Goal: Register for event/course

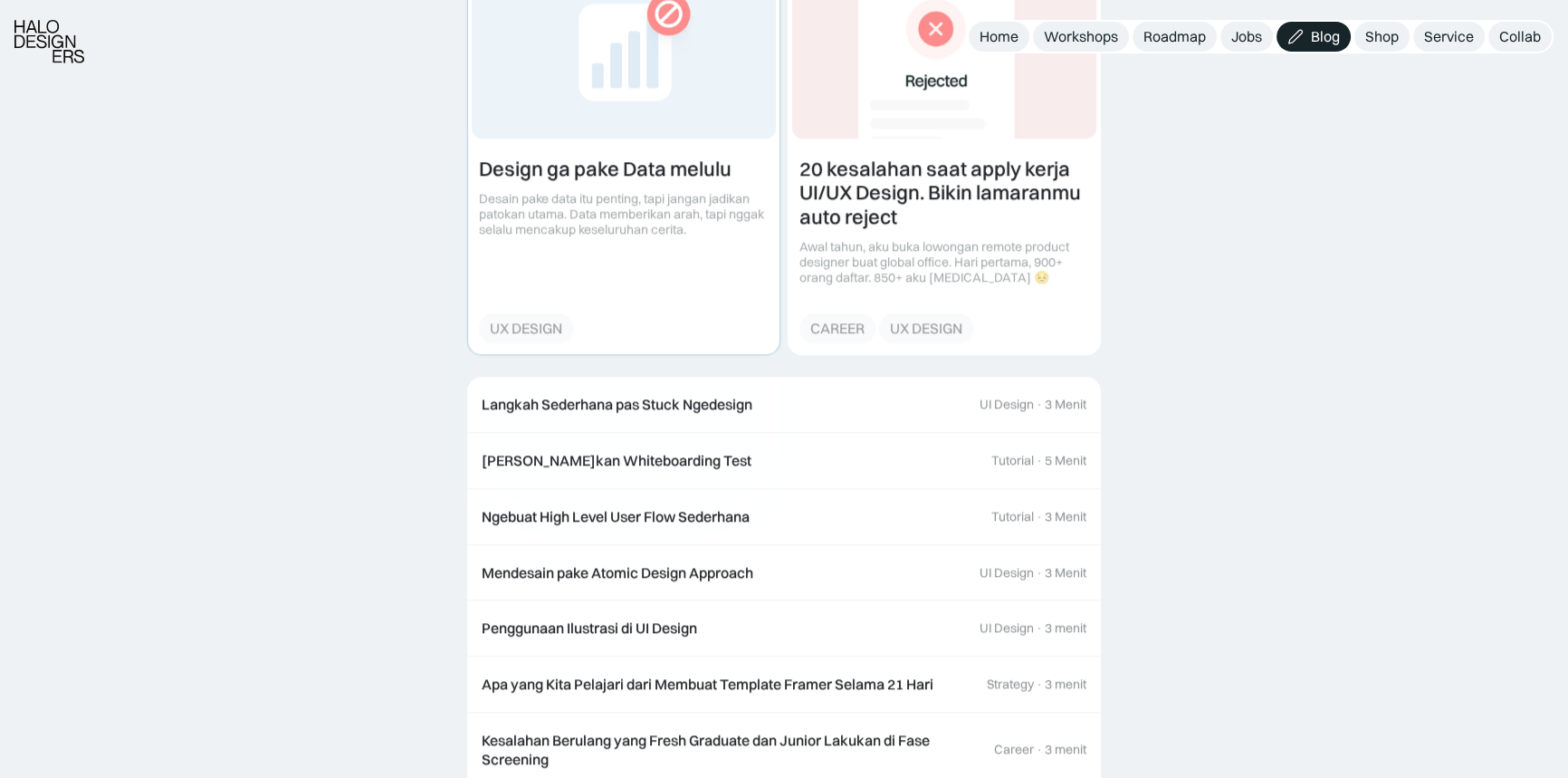
scroll to position [1621, 0]
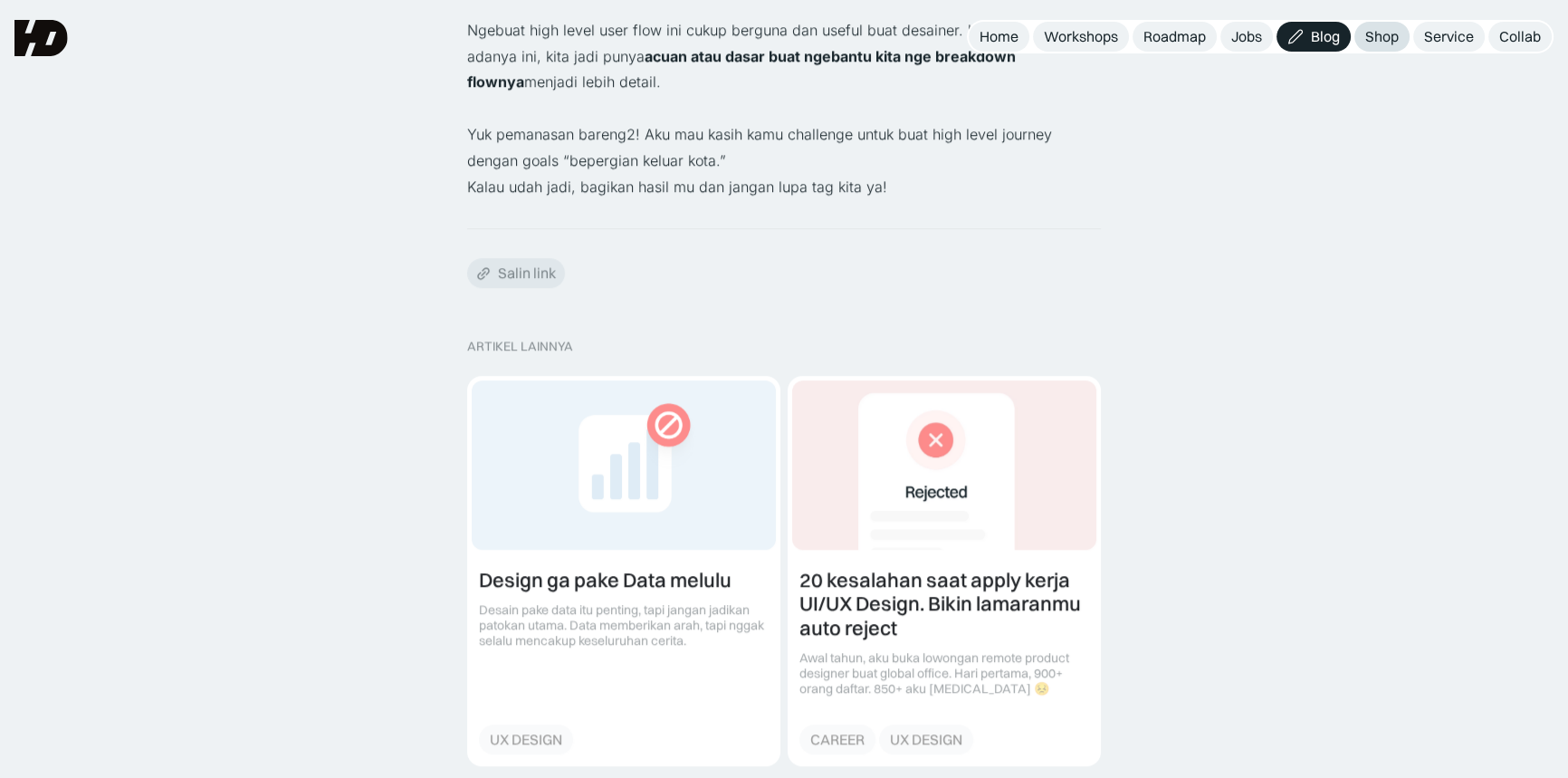
click at [1365, 32] on link "Shop" at bounding box center [1382, 37] width 55 height 30
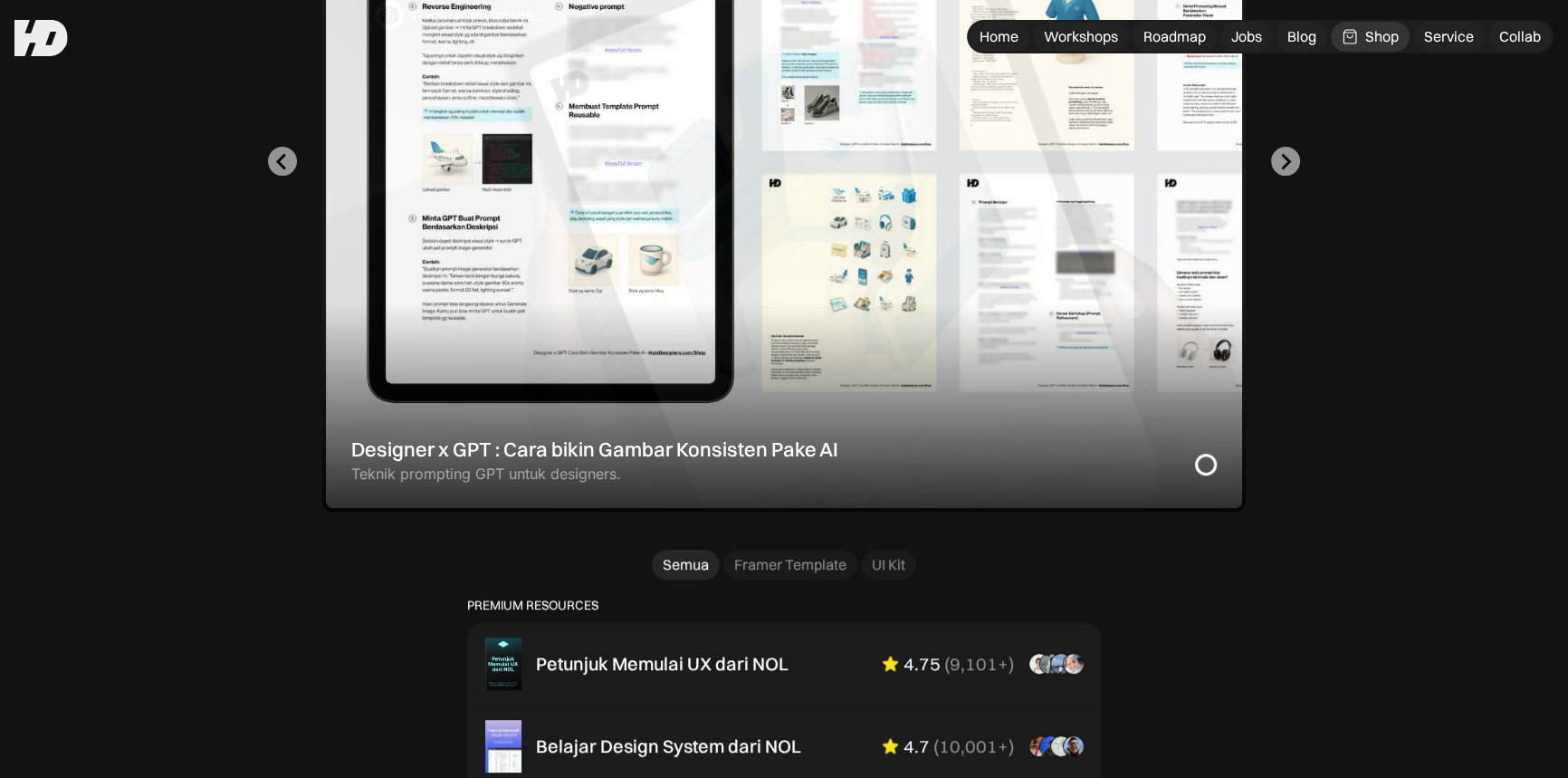
scroll to position [494, 0]
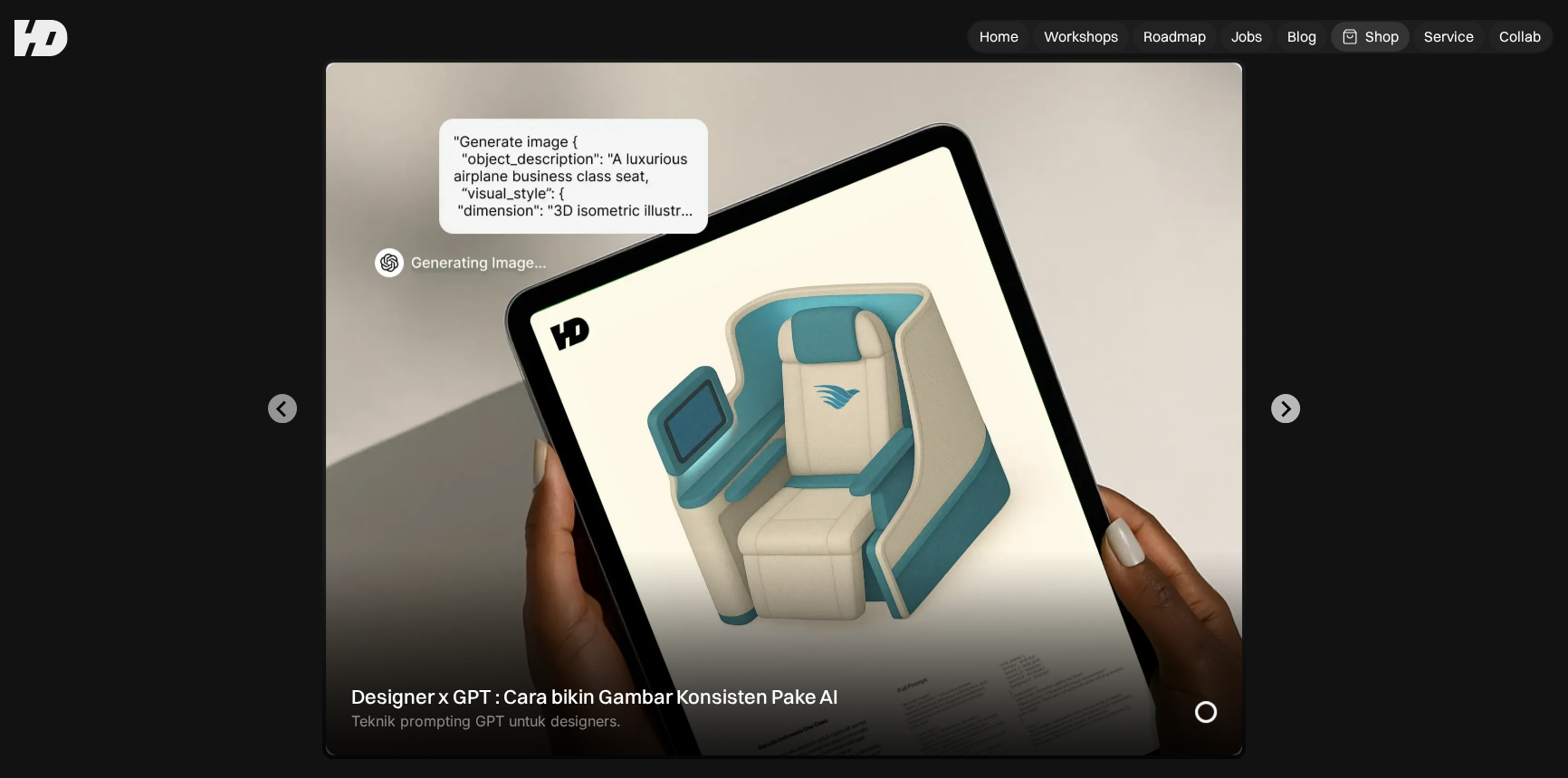
click at [1286, 402] on icon "Next slide" at bounding box center [1288, 408] width 10 height 17
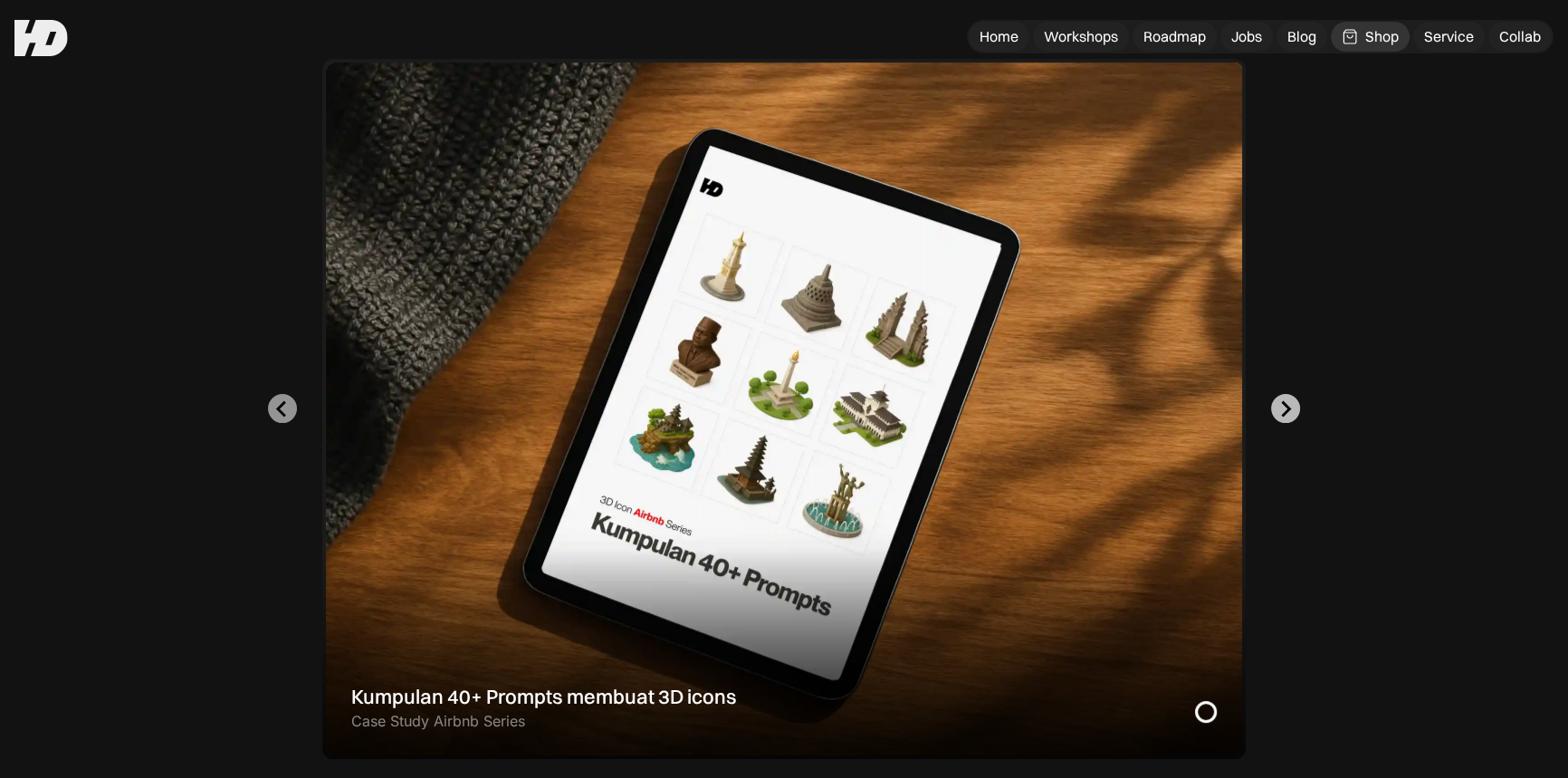
click at [1286, 402] on icon "Go to first slide" at bounding box center [1288, 408] width 10 height 17
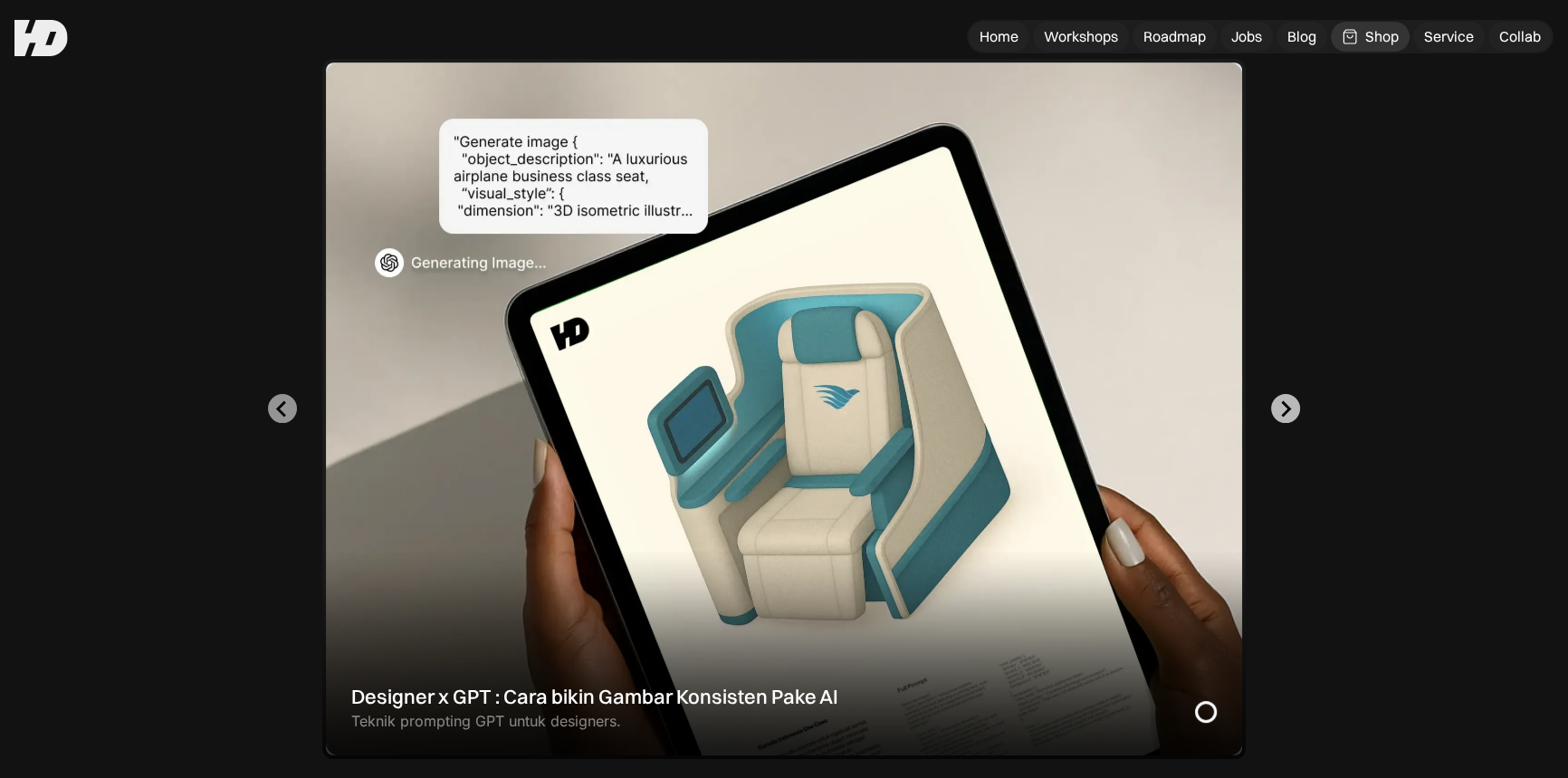
click at [1286, 402] on icon "Next slide" at bounding box center [1288, 408] width 10 height 17
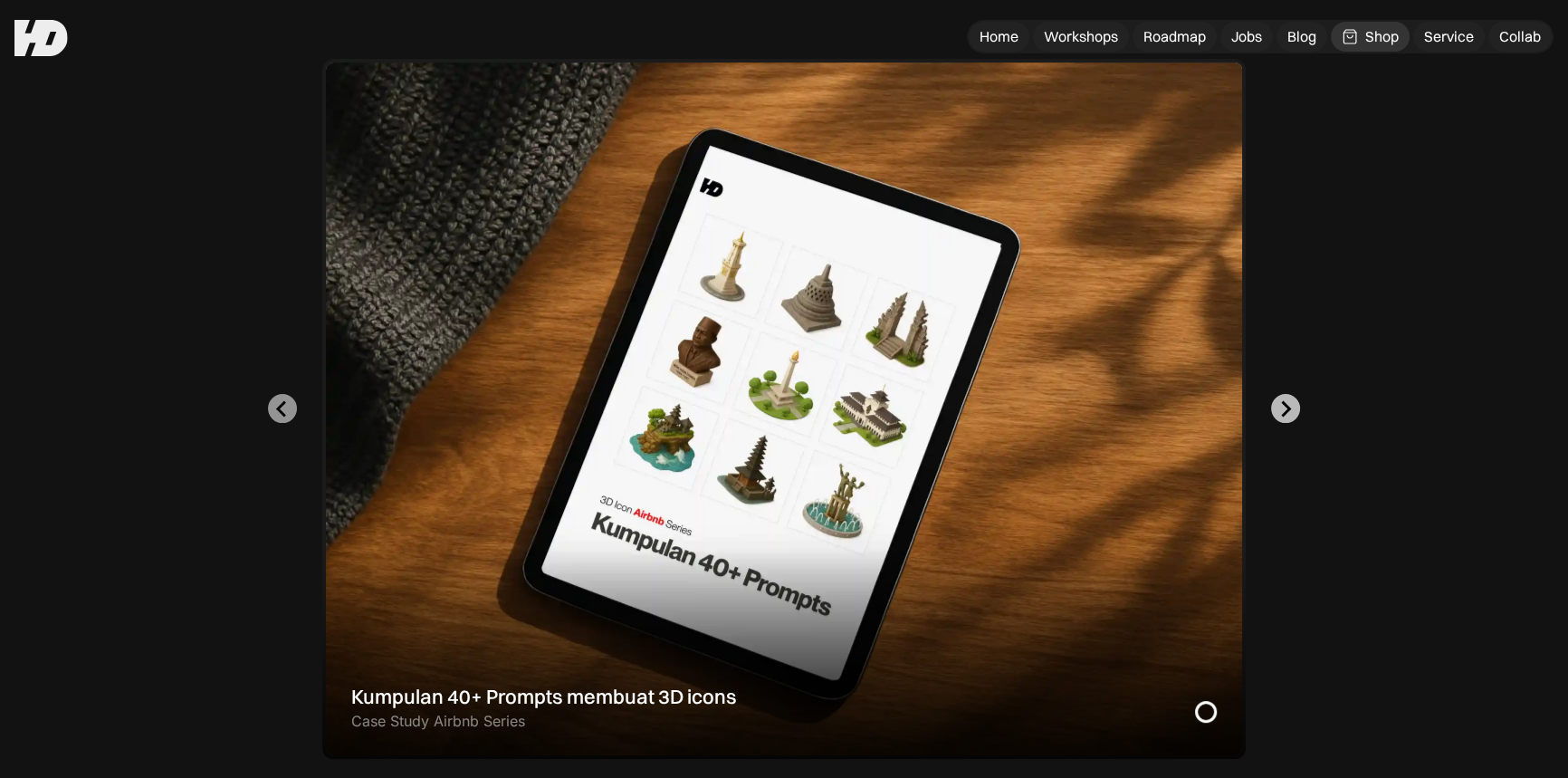
click at [1286, 402] on icon "Go to first slide" at bounding box center [1288, 408] width 10 height 17
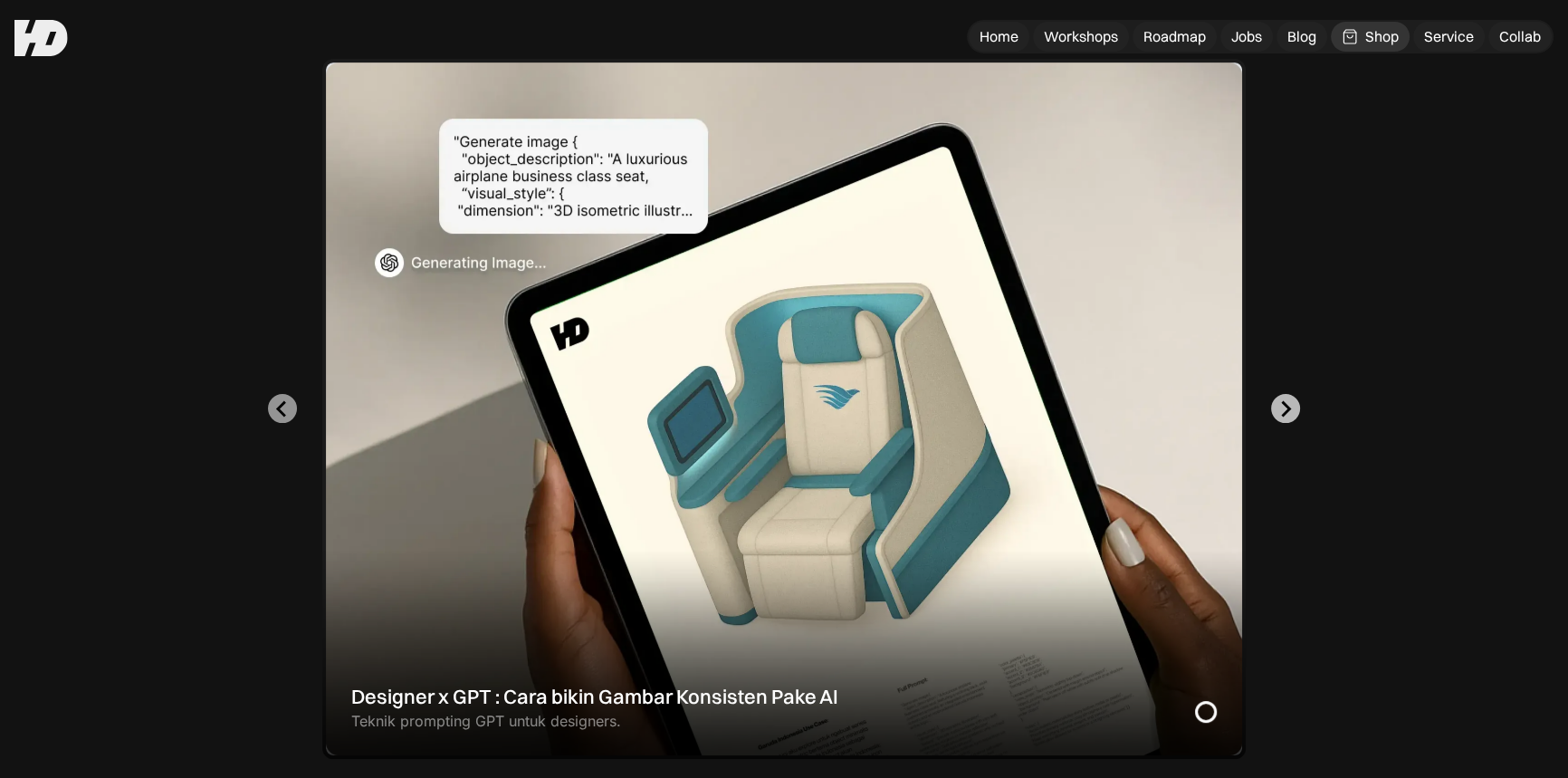
click at [1286, 402] on icon "Next slide" at bounding box center [1288, 408] width 10 height 17
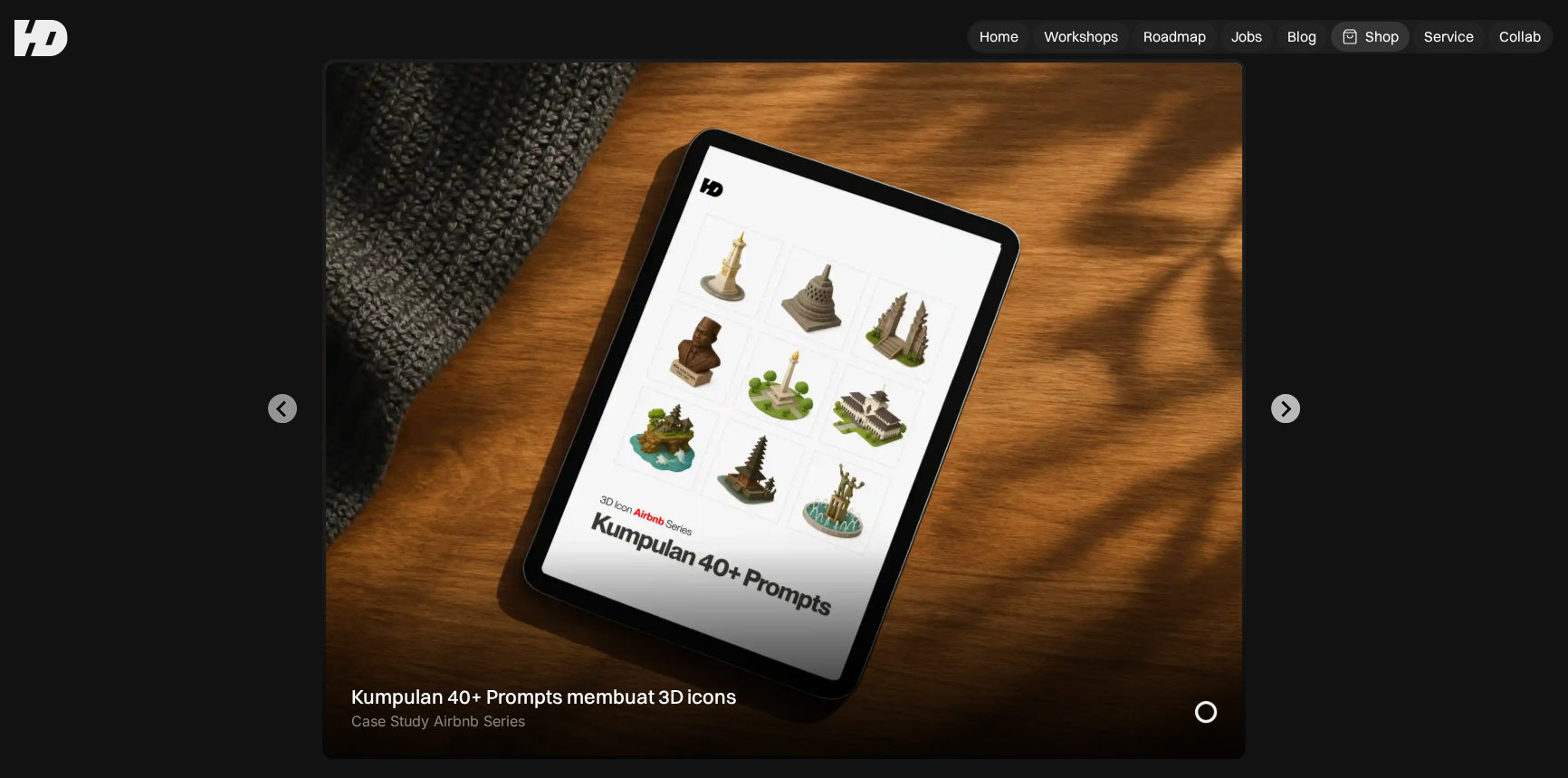
click at [1286, 402] on icon "Go to first slide" at bounding box center [1288, 408] width 10 height 17
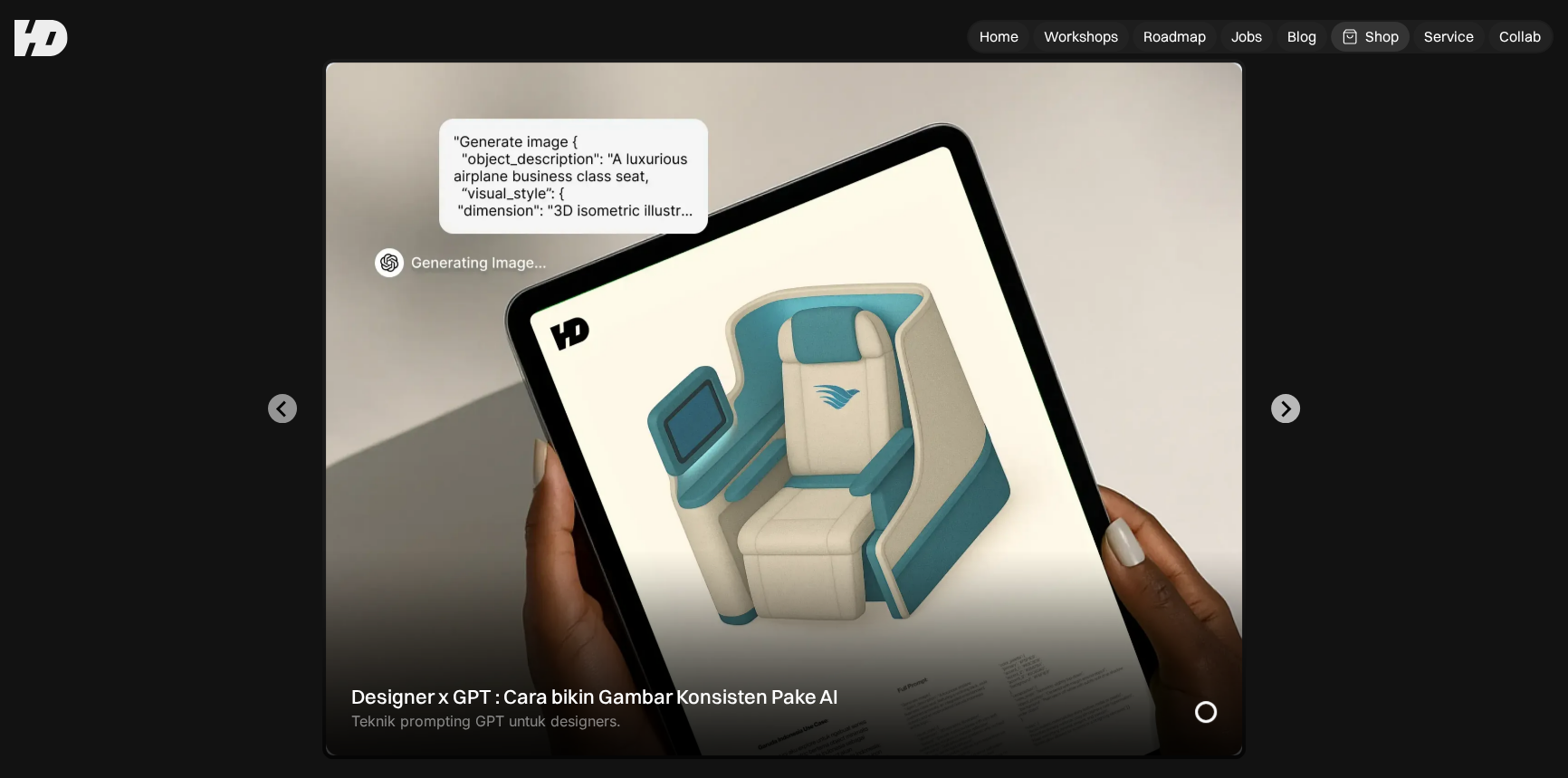
click at [1286, 402] on icon "Next slide" at bounding box center [1288, 408] width 10 height 17
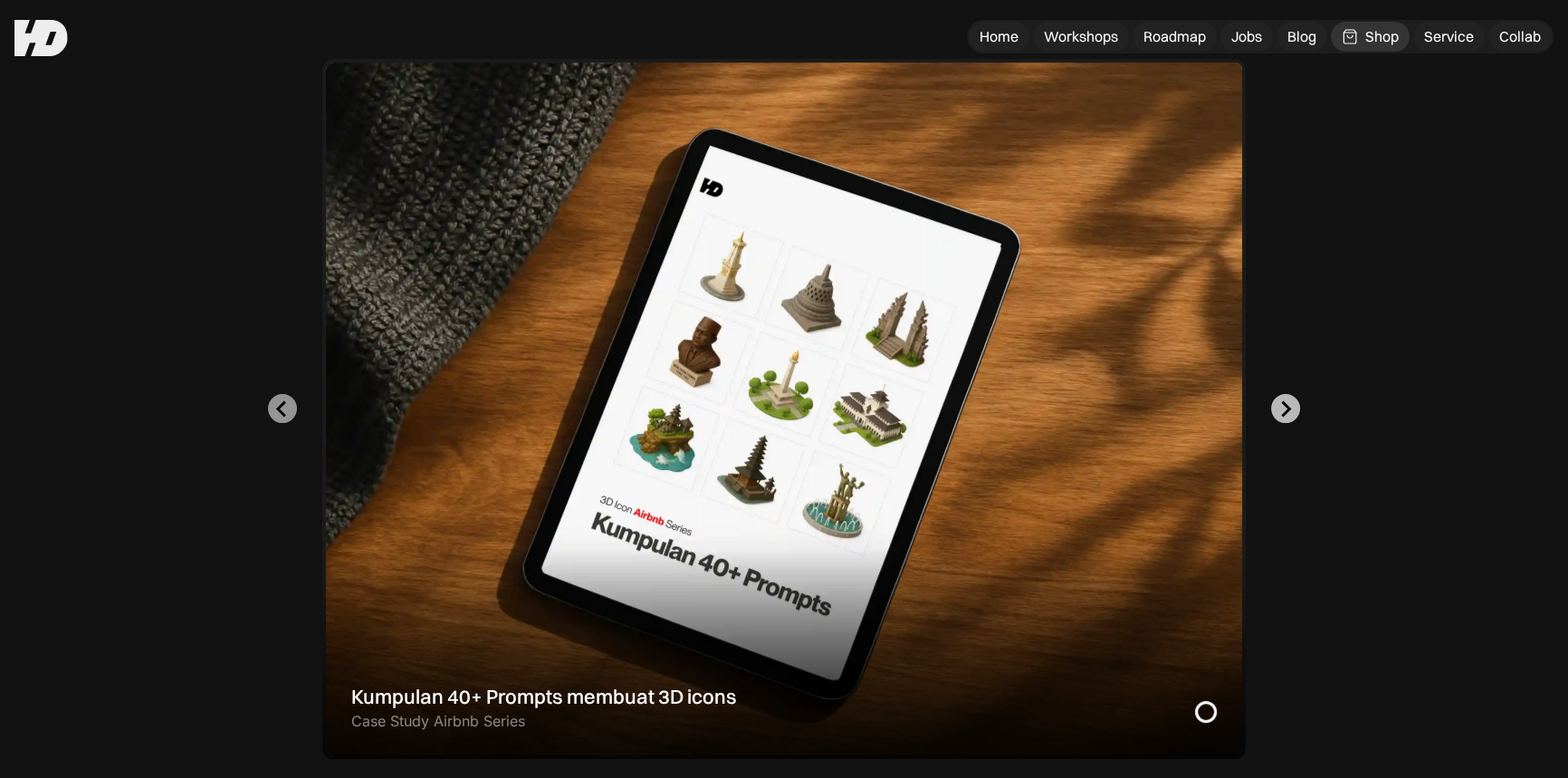
click at [1286, 402] on icon "Go to first slide" at bounding box center [1288, 408] width 10 height 17
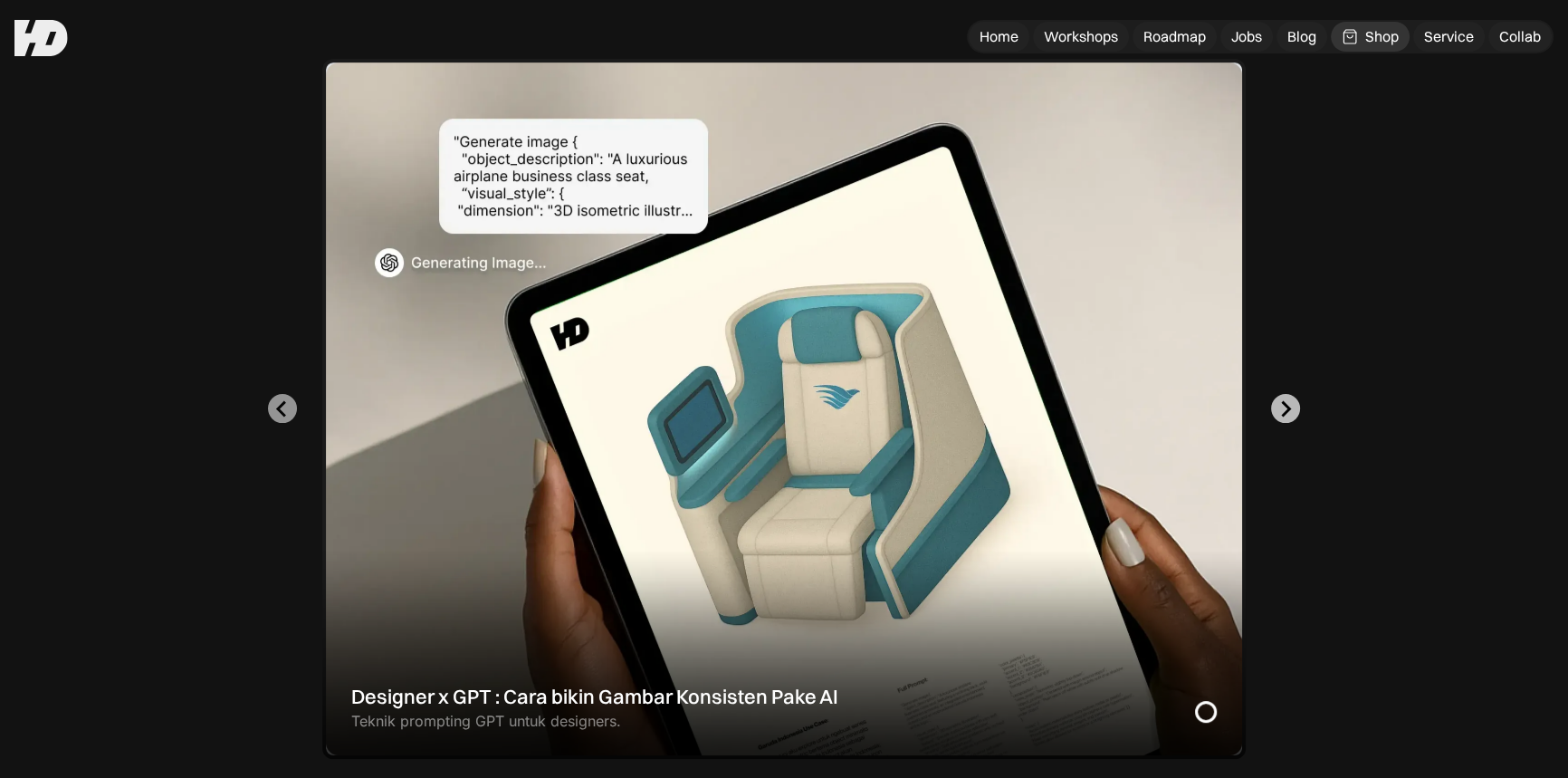
click at [1286, 402] on icon "Next slide" at bounding box center [1288, 408] width 10 height 17
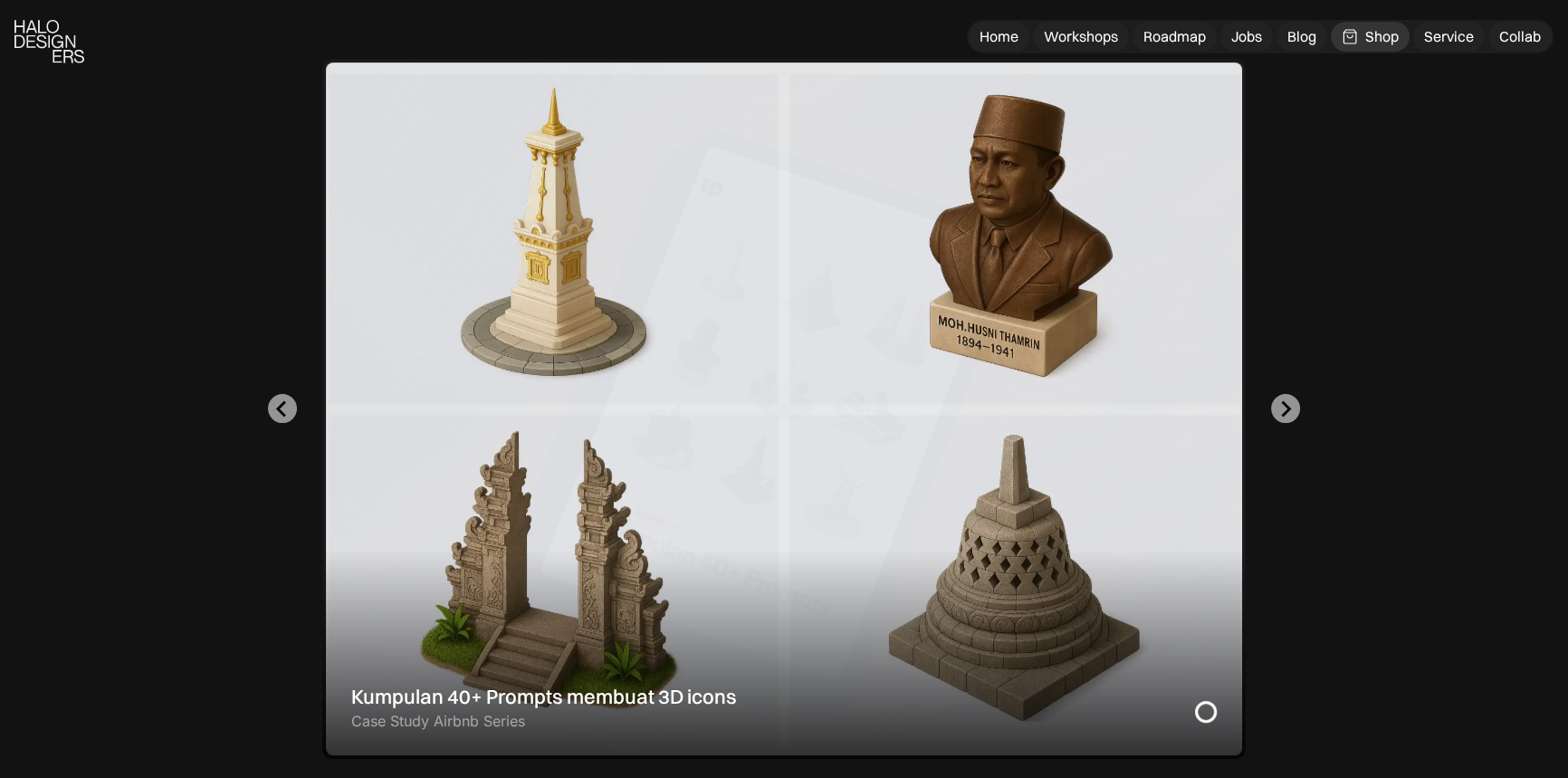
scroll to position [905, 0]
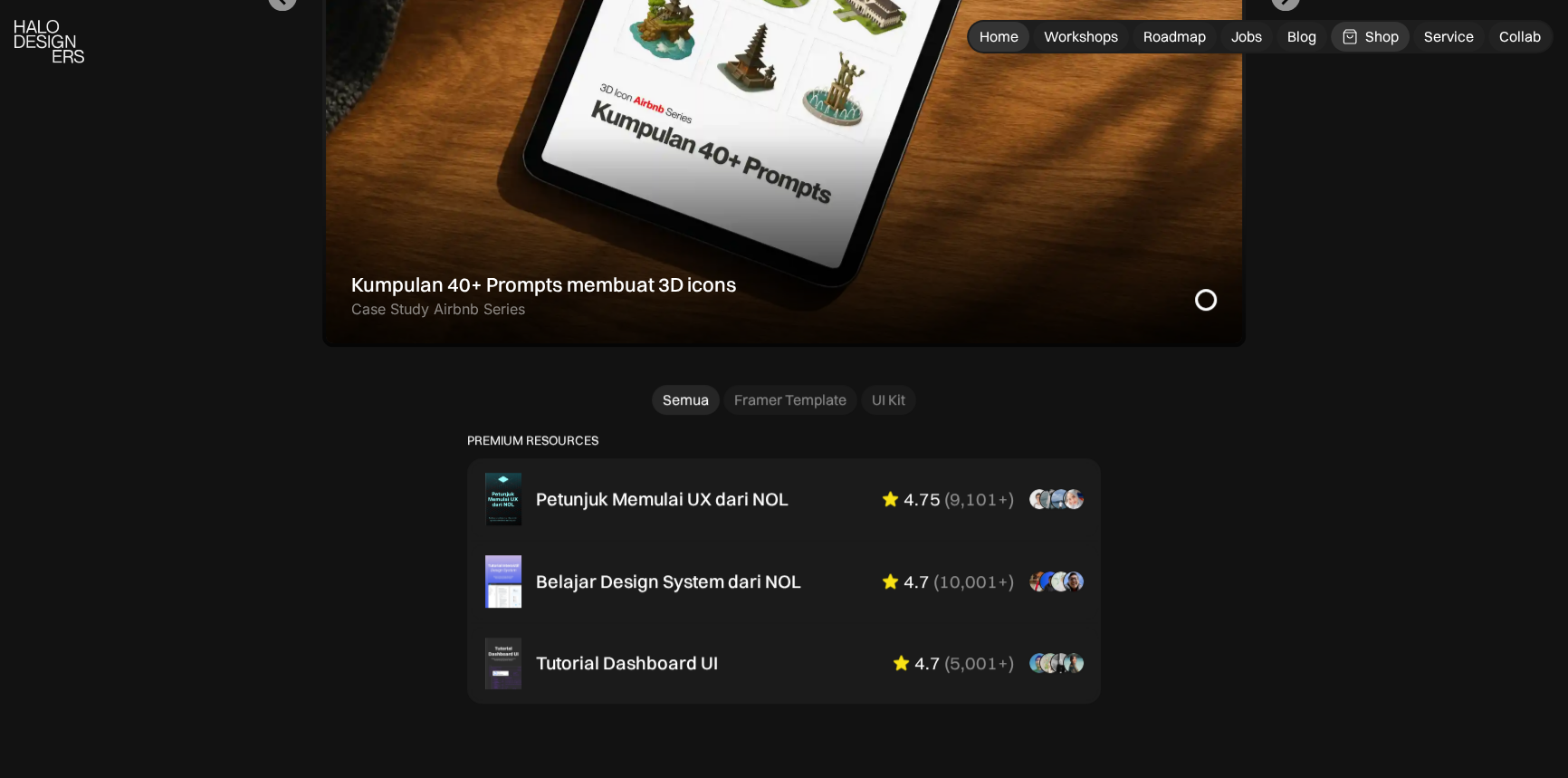
click at [989, 31] on div "Home" at bounding box center [998, 37] width 39 height 19
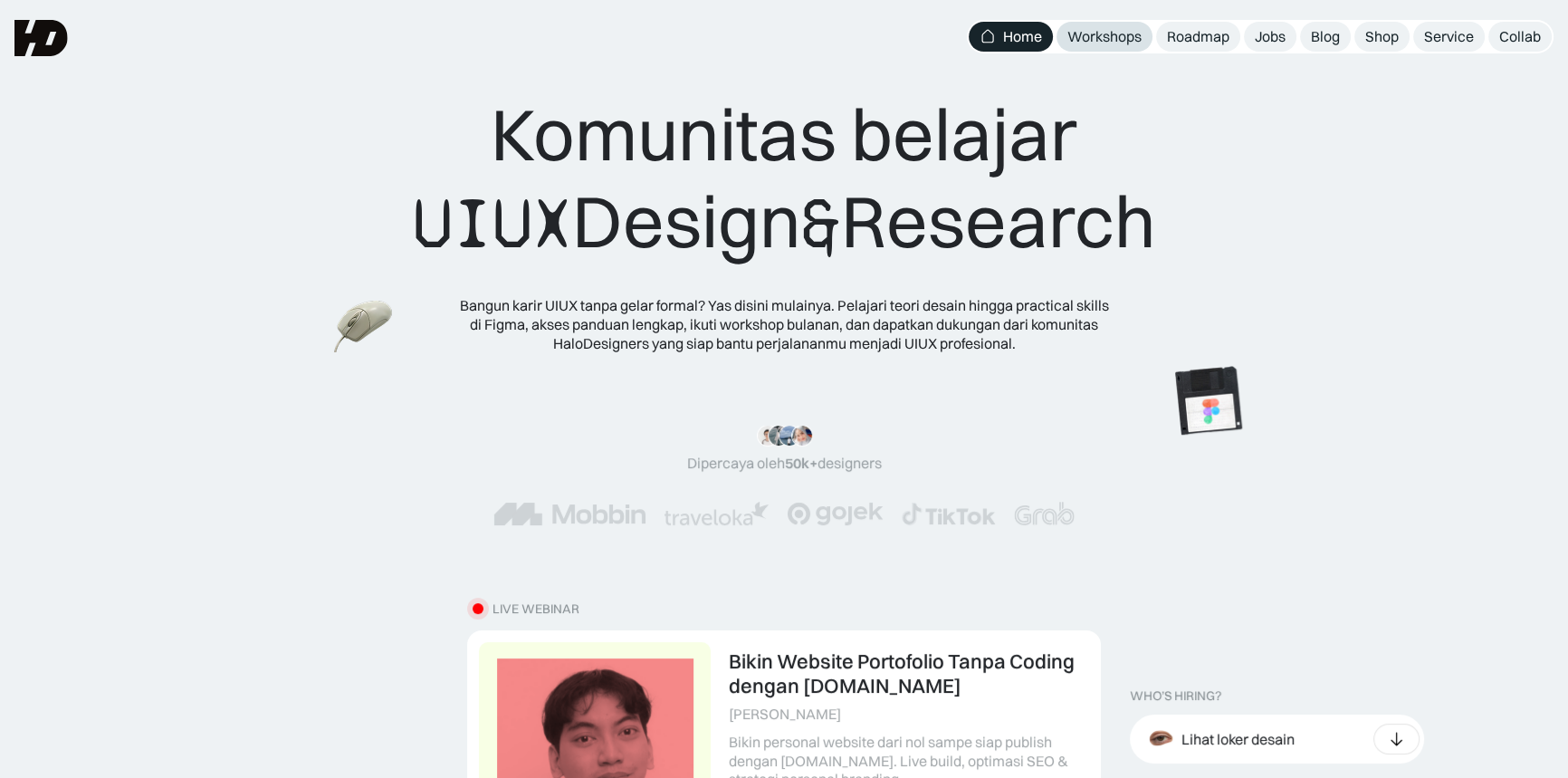
click at [1080, 30] on div "Workshops" at bounding box center [1104, 37] width 74 height 19
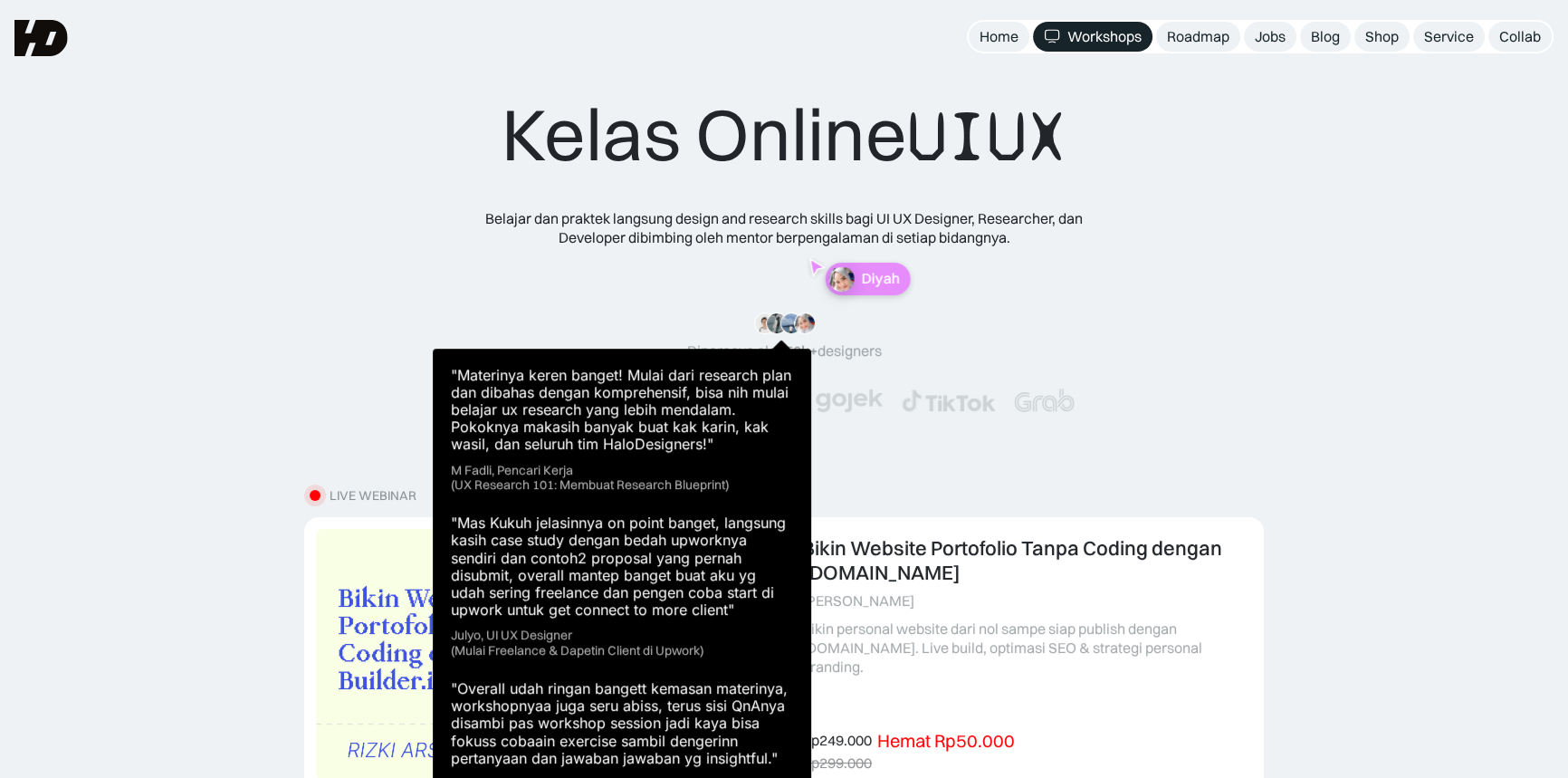
click at [792, 324] on img at bounding box center [792, 323] width 22 height 22
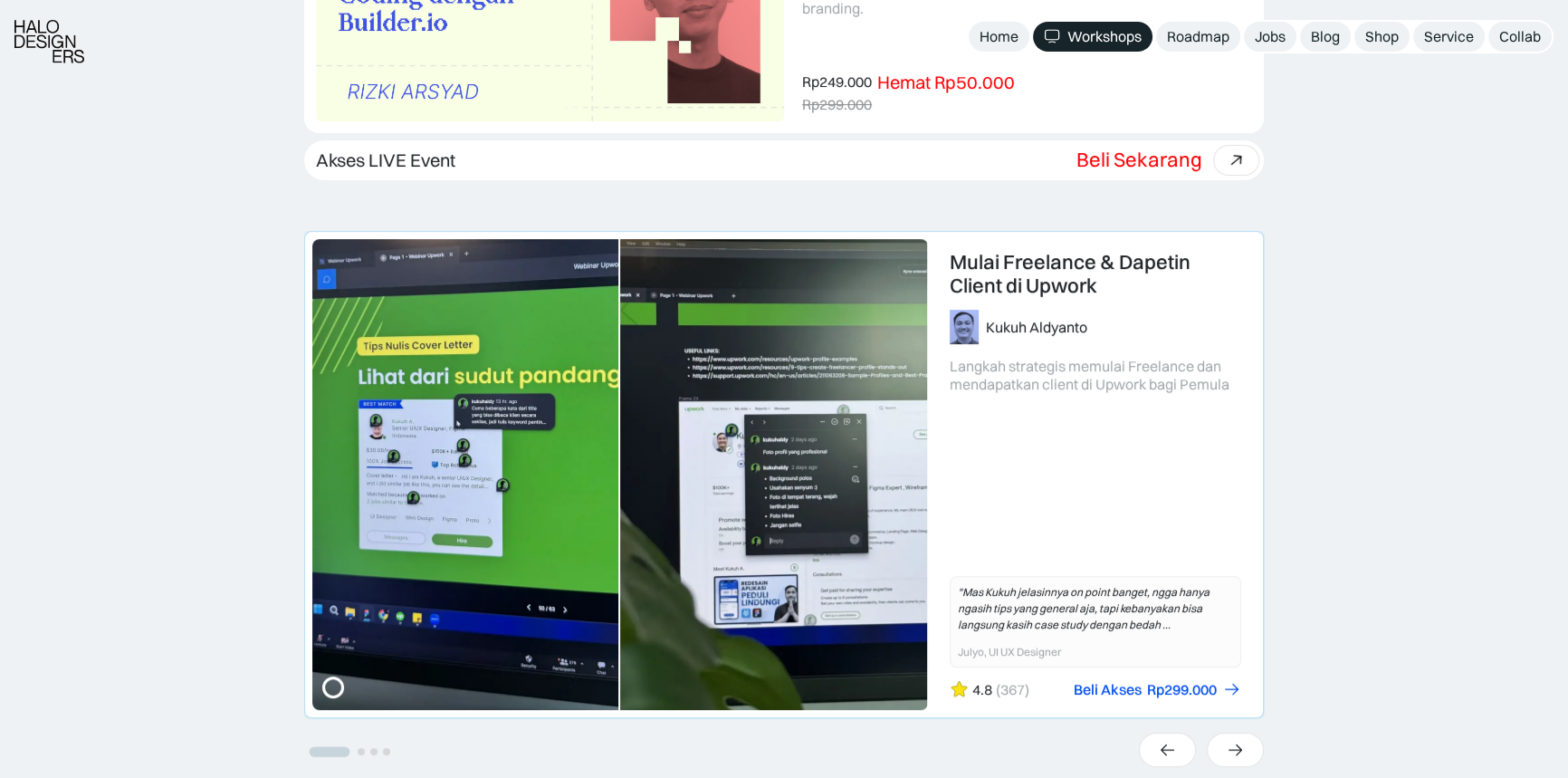
scroll to position [905, 0]
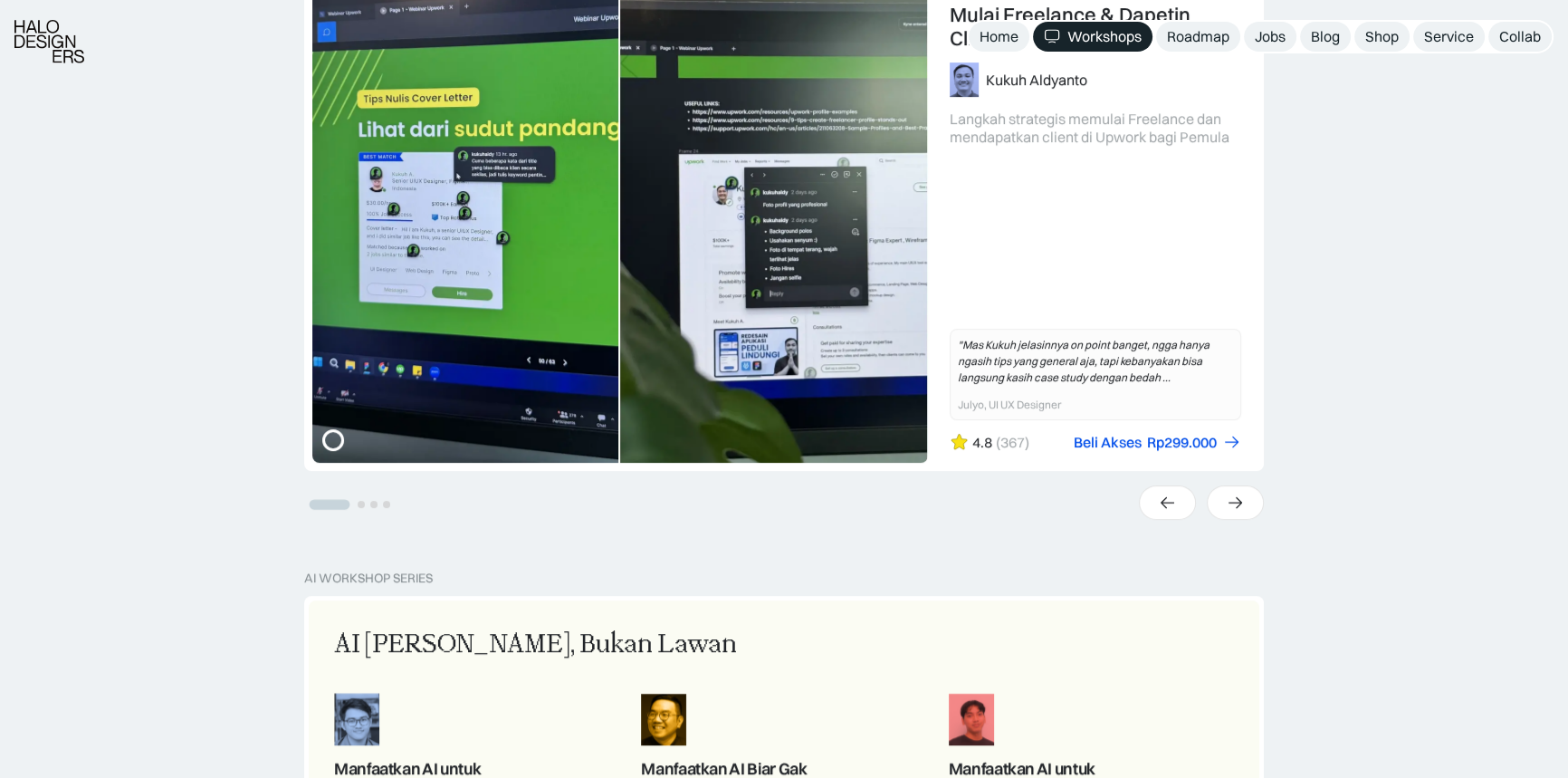
click at [355, 505] on li "Select a slide to show" at bounding box center [360, 504] width 13 height 16
click at [360, 502] on button "Go to slide 2" at bounding box center [360, 504] width 7 height 7
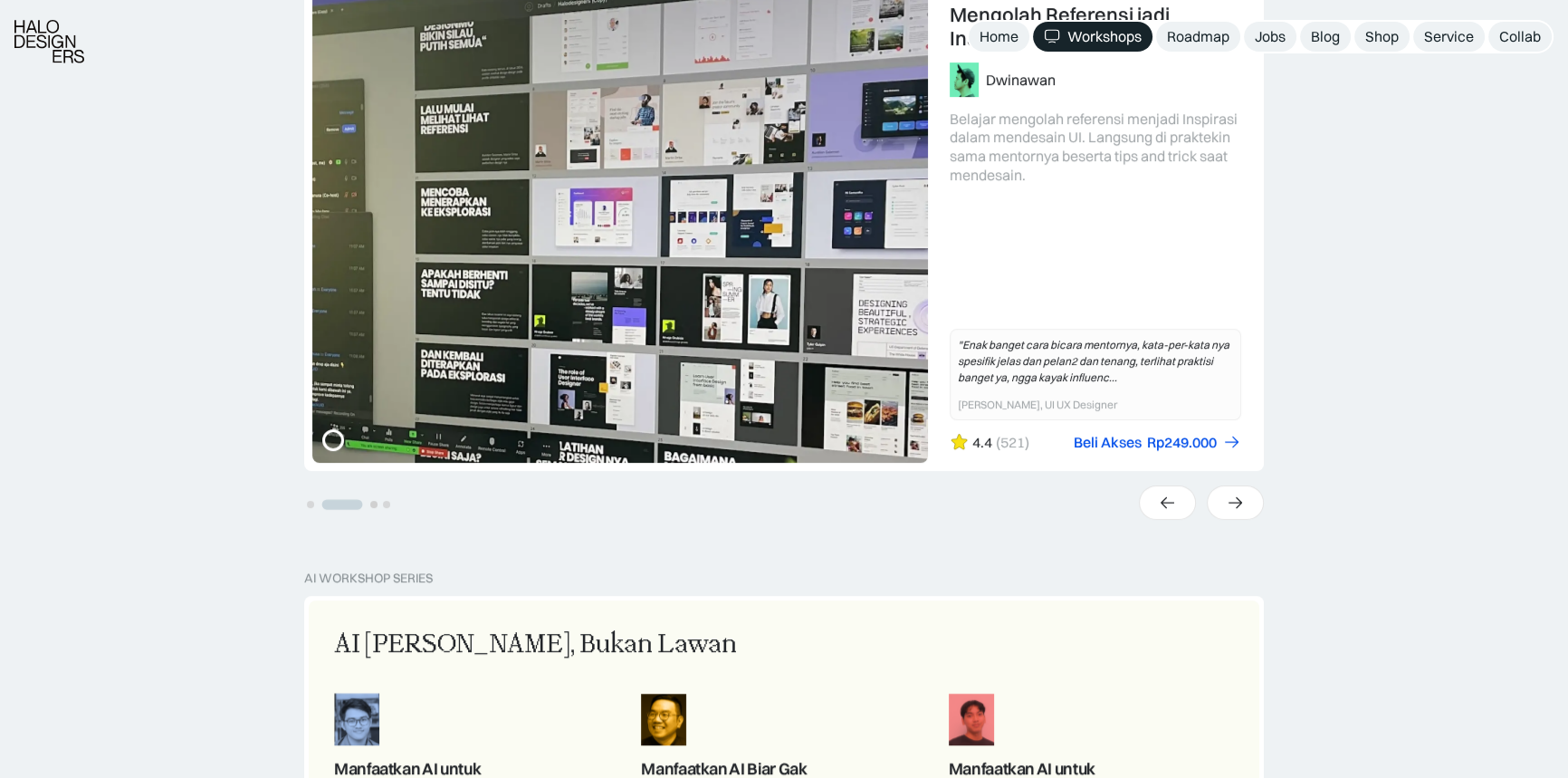
click at [377, 502] on button "Go to slide 3" at bounding box center [373, 504] width 7 height 7
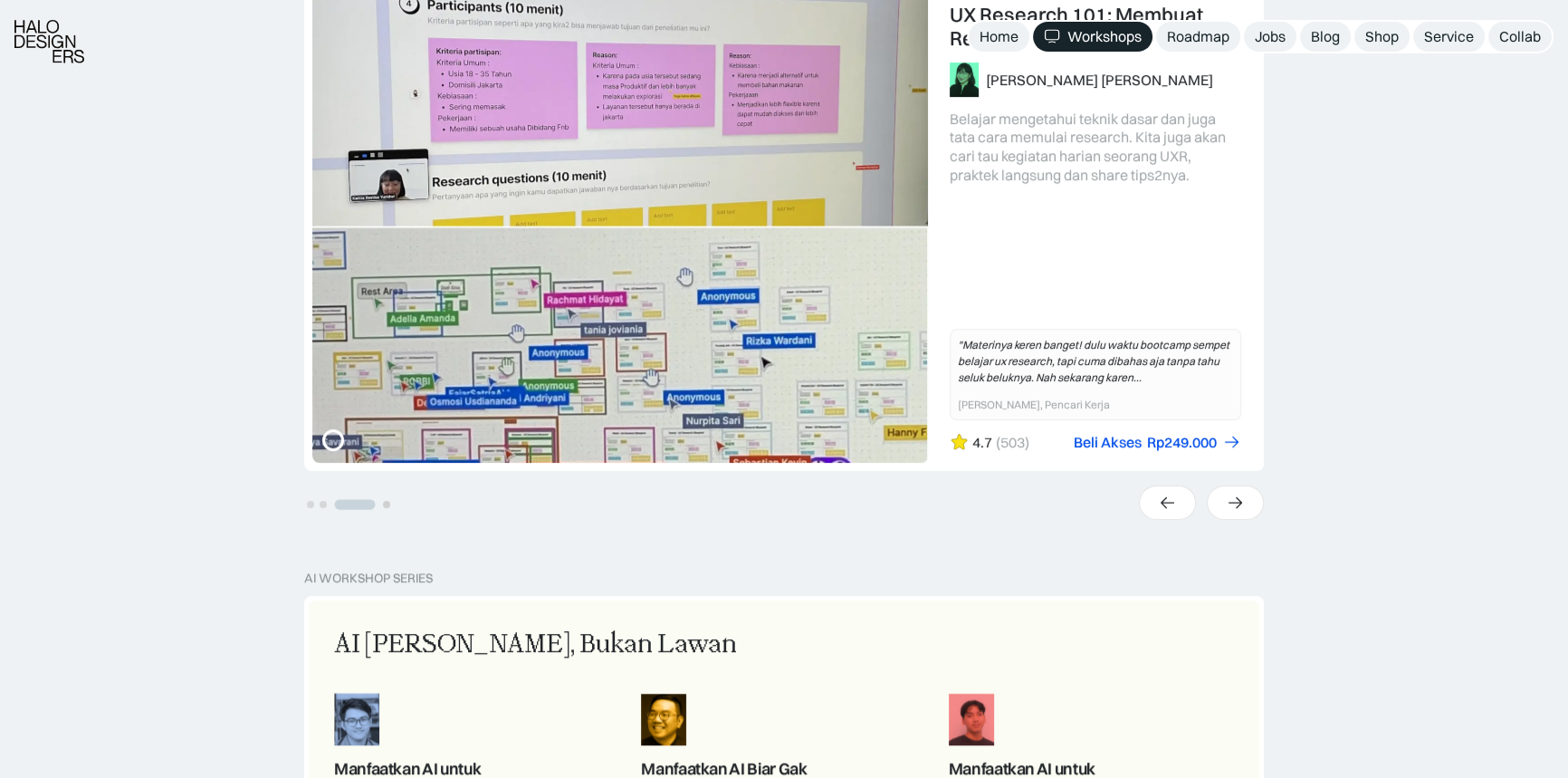
click at [388, 502] on button "Go to slide 4" at bounding box center [386, 504] width 7 height 7
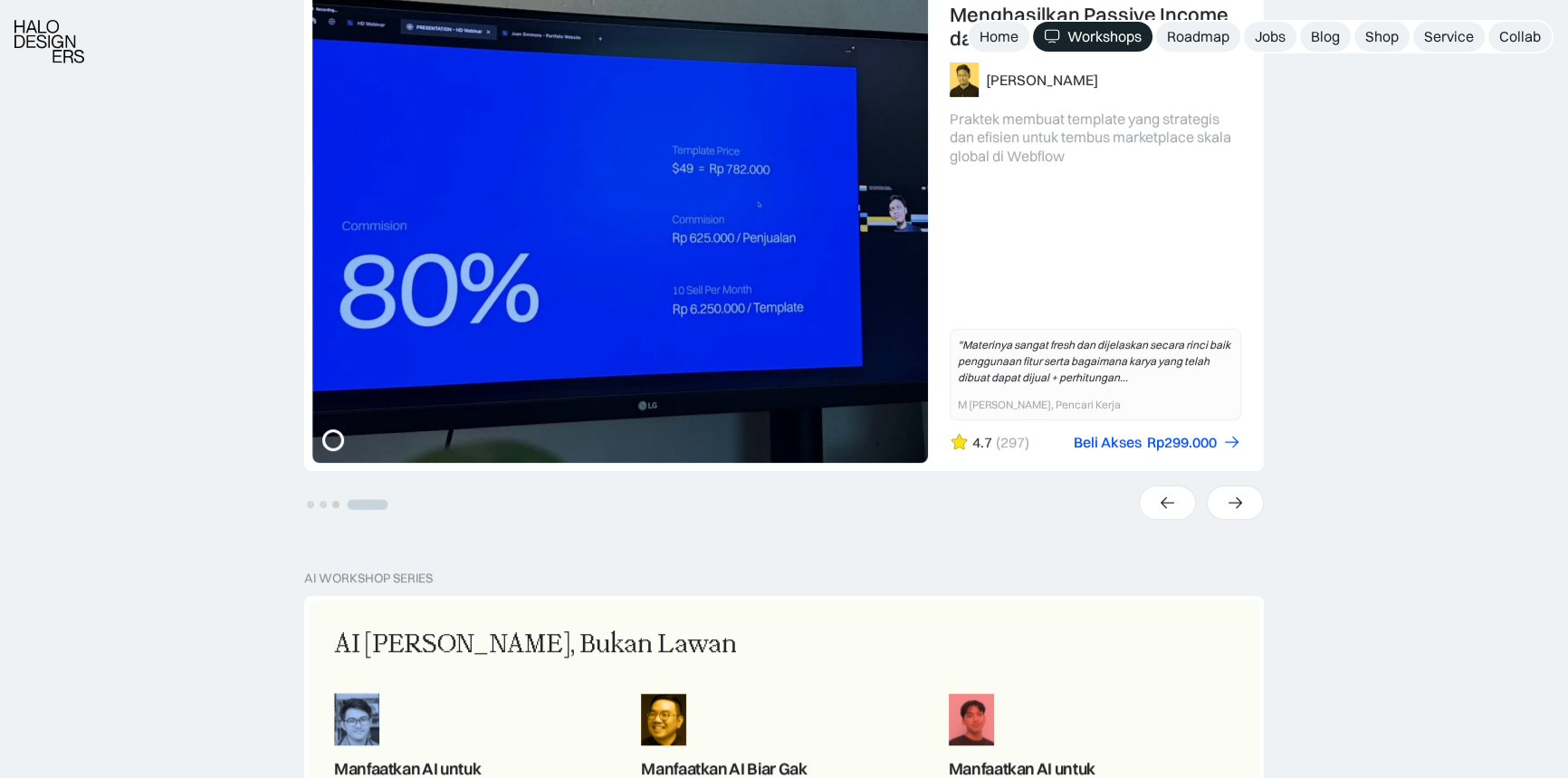
click at [337, 503] on button "Go to slide 3" at bounding box center [336, 504] width 7 height 7
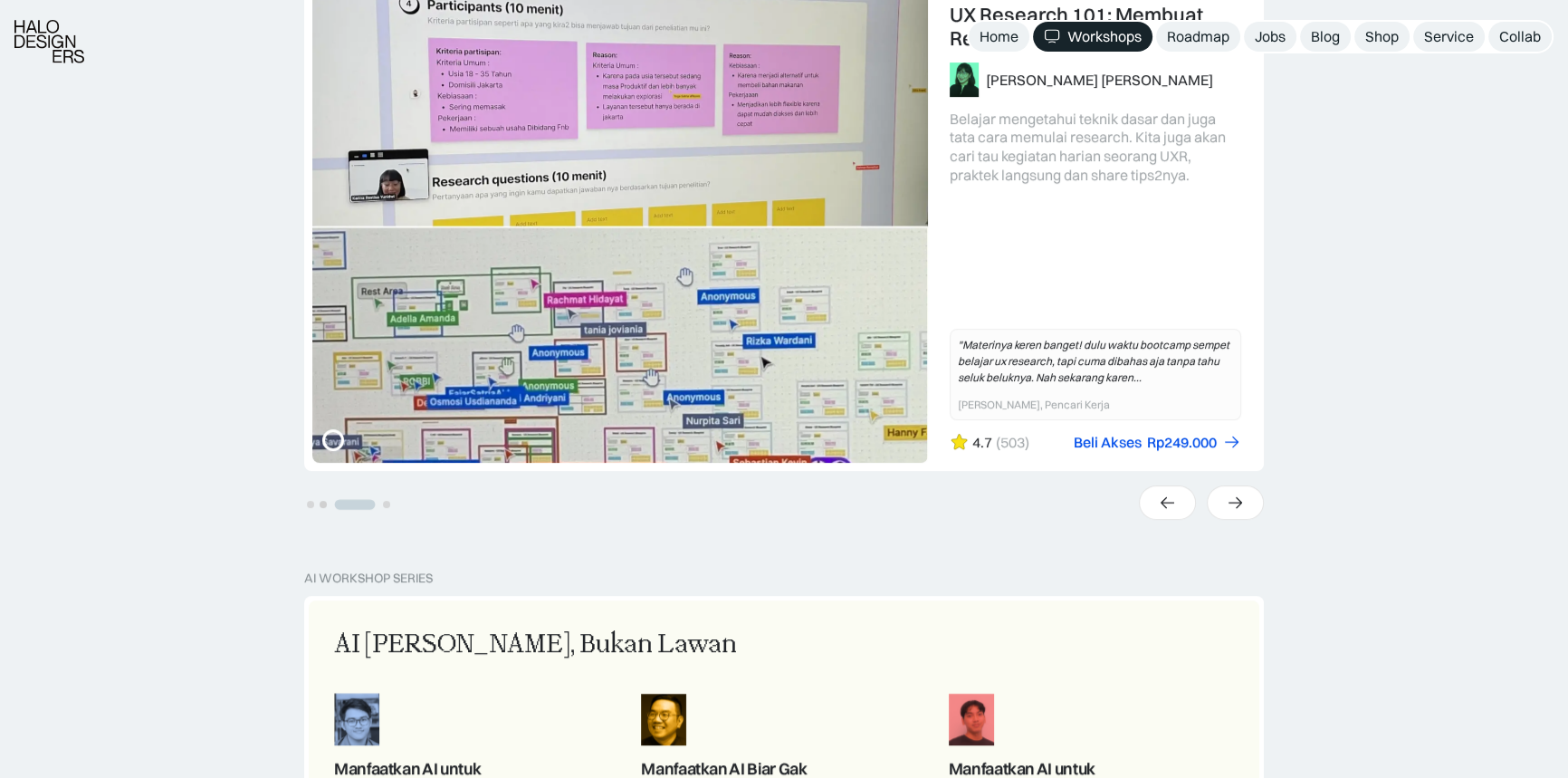
click at [321, 506] on button "Go to slide 2" at bounding box center [323, 504] width 7 height 7
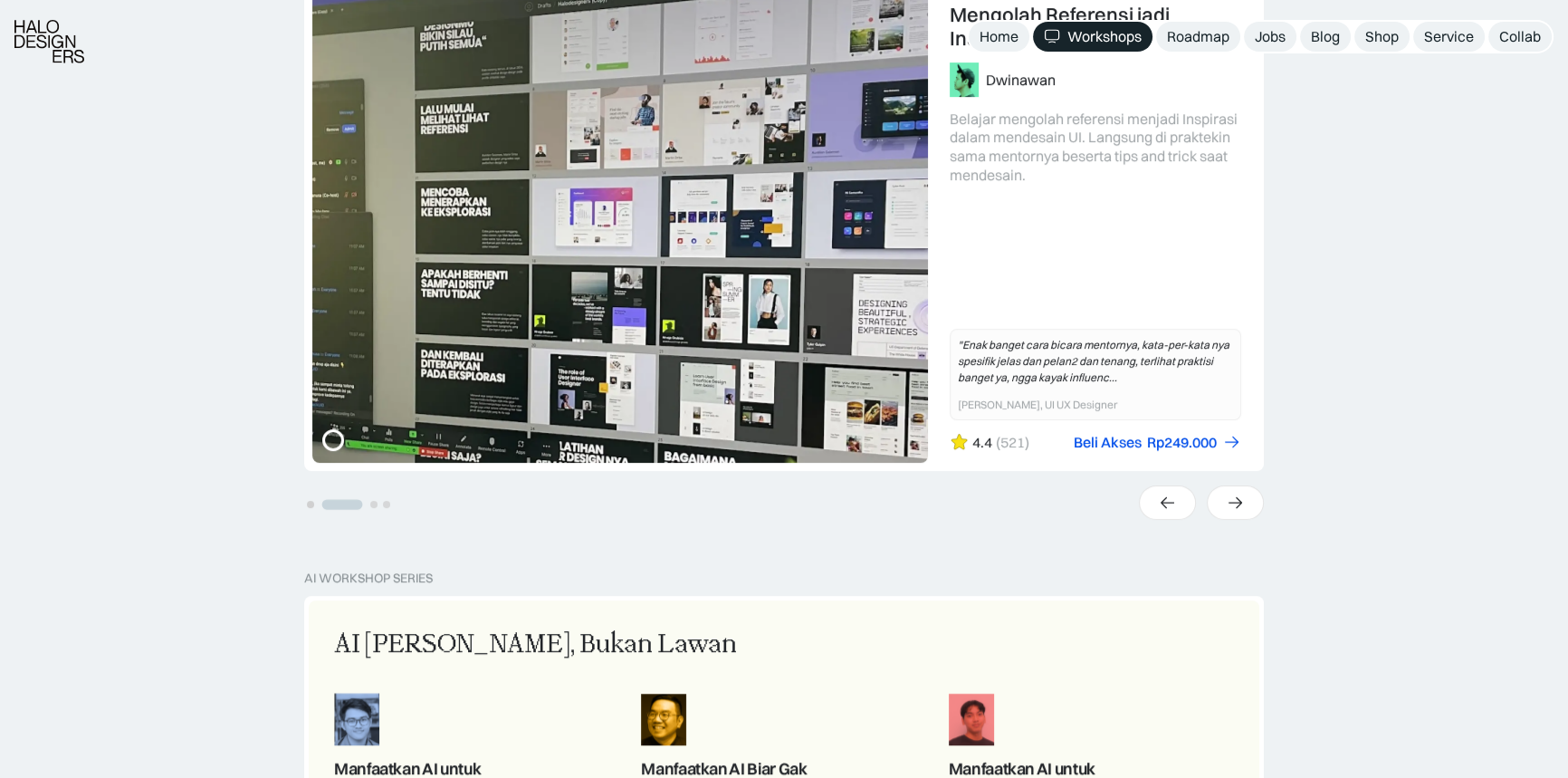
click at [310, 502] on button "Go to slide 1" at bounding box center [310, 504] width 7 height 7
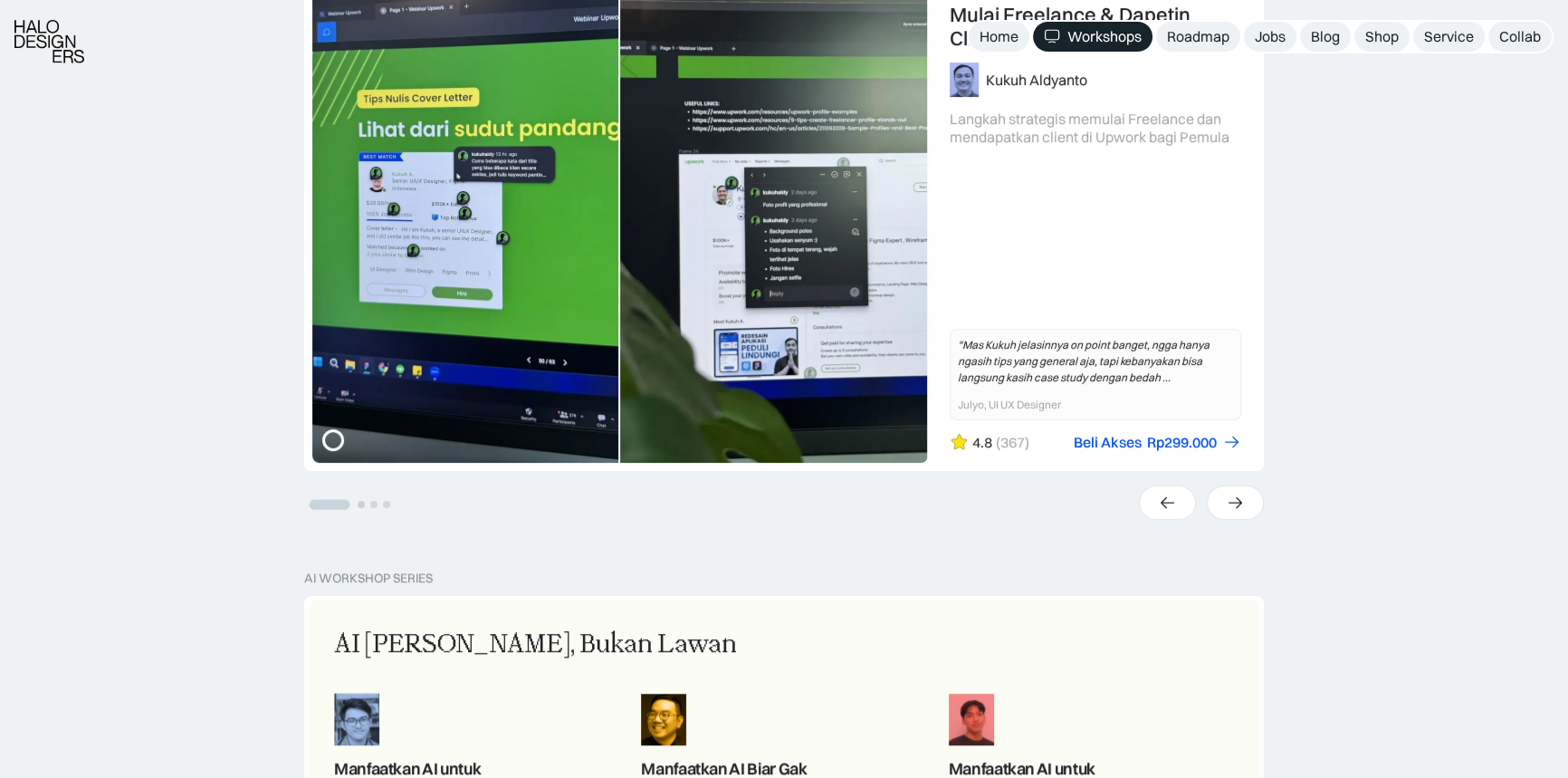
click at [360, 503] on button "Go to slide 2" at bounding box center [360, 504] width 7 height 7
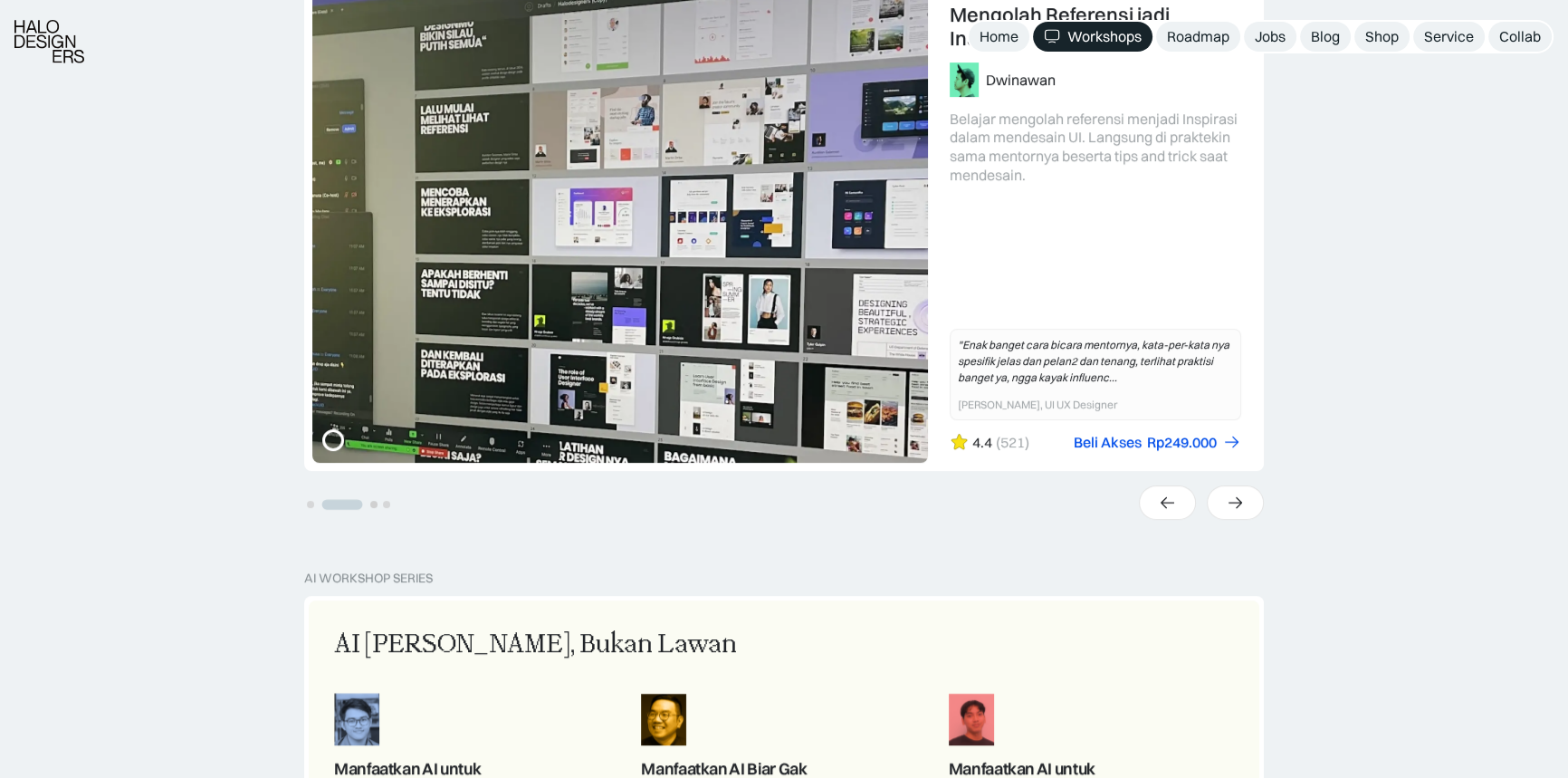
click at [372, 502] on button "Go to slide 3" at bounding box center [373, 504] width 7 height 7
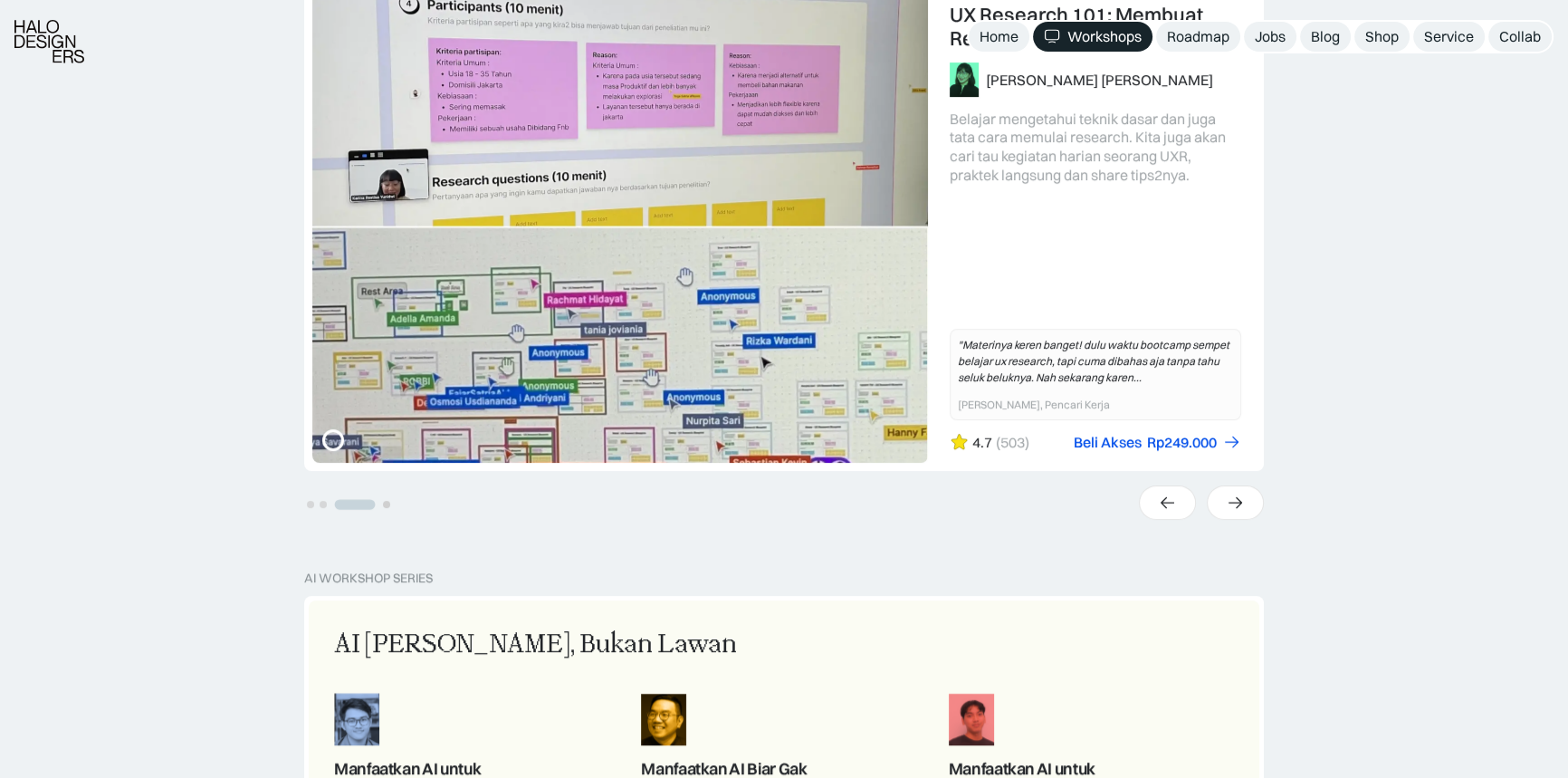
click at [388, 502] on button "Go to slide 4" at bounding box center [386, 504] width 7 height 7
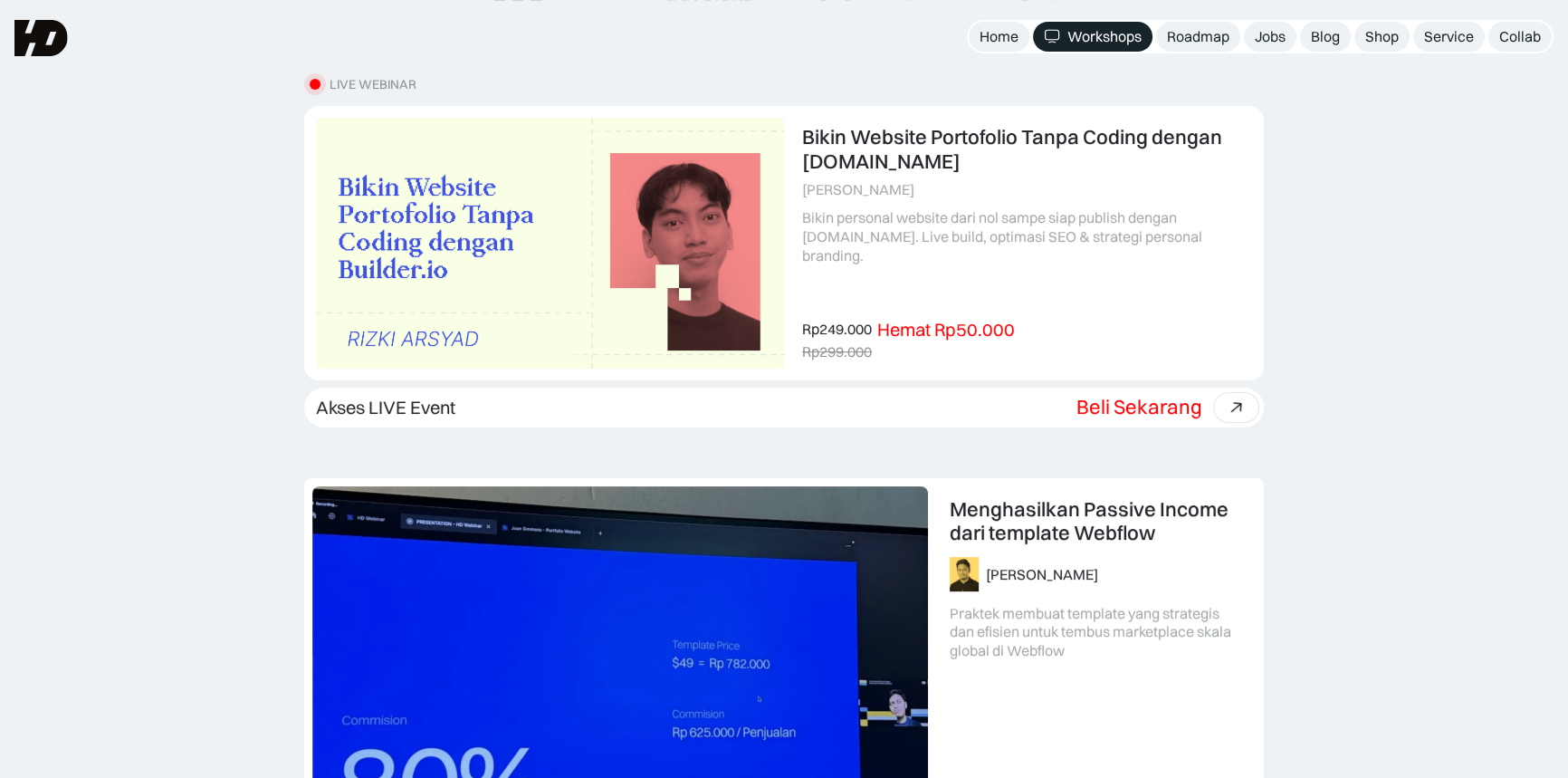
scroll to position [82, 0]
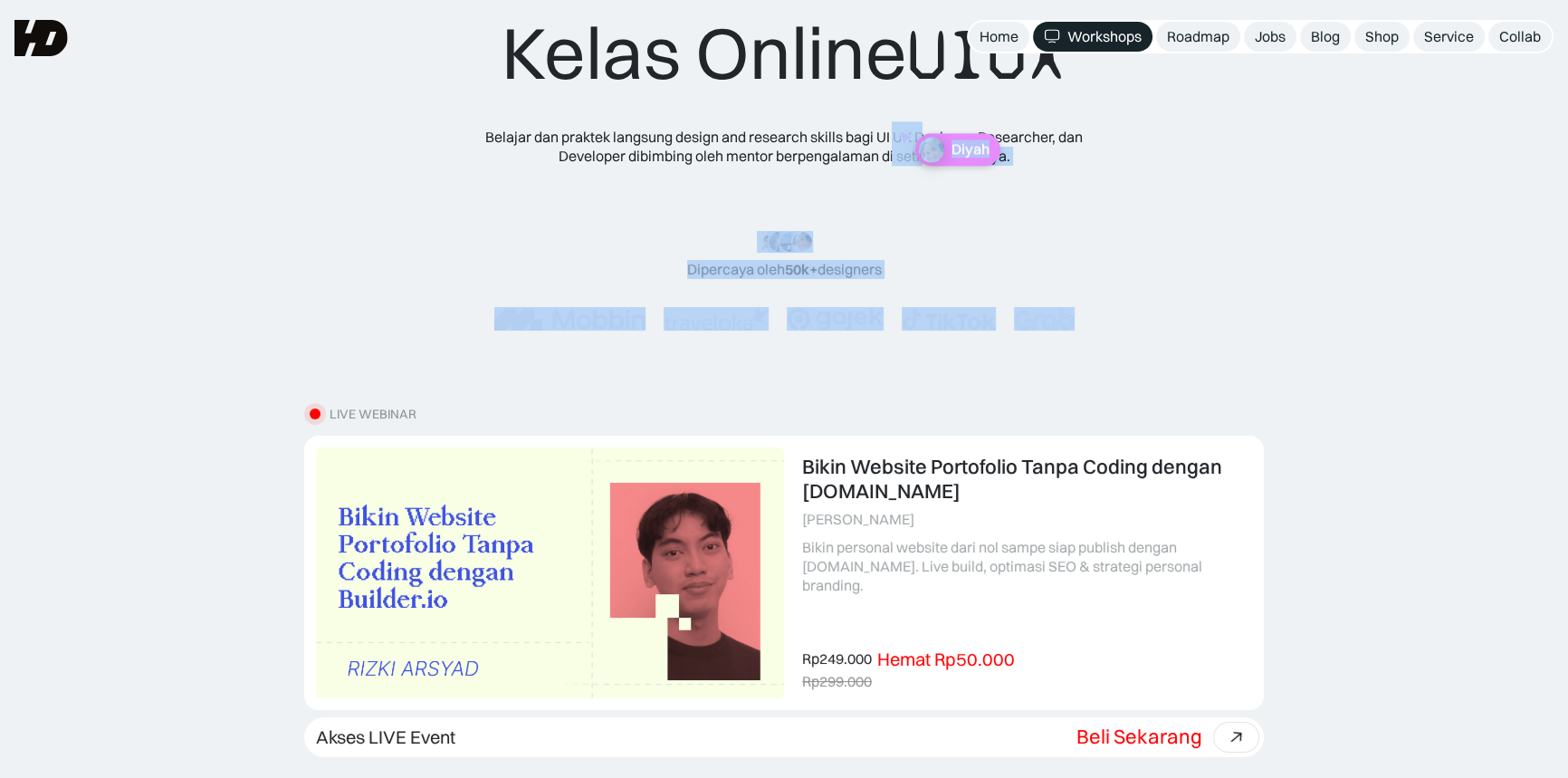
drag, startPoint x: 981, startPoint y: 167, endPoint x: 936, endPoint y: 169, distance: 45.0
click at [952, 169] on div "Kelas Online UIUX Belajar dan praktek langsung design and research skills bagi …" at bounding box center [784, 188] width 727 height 357
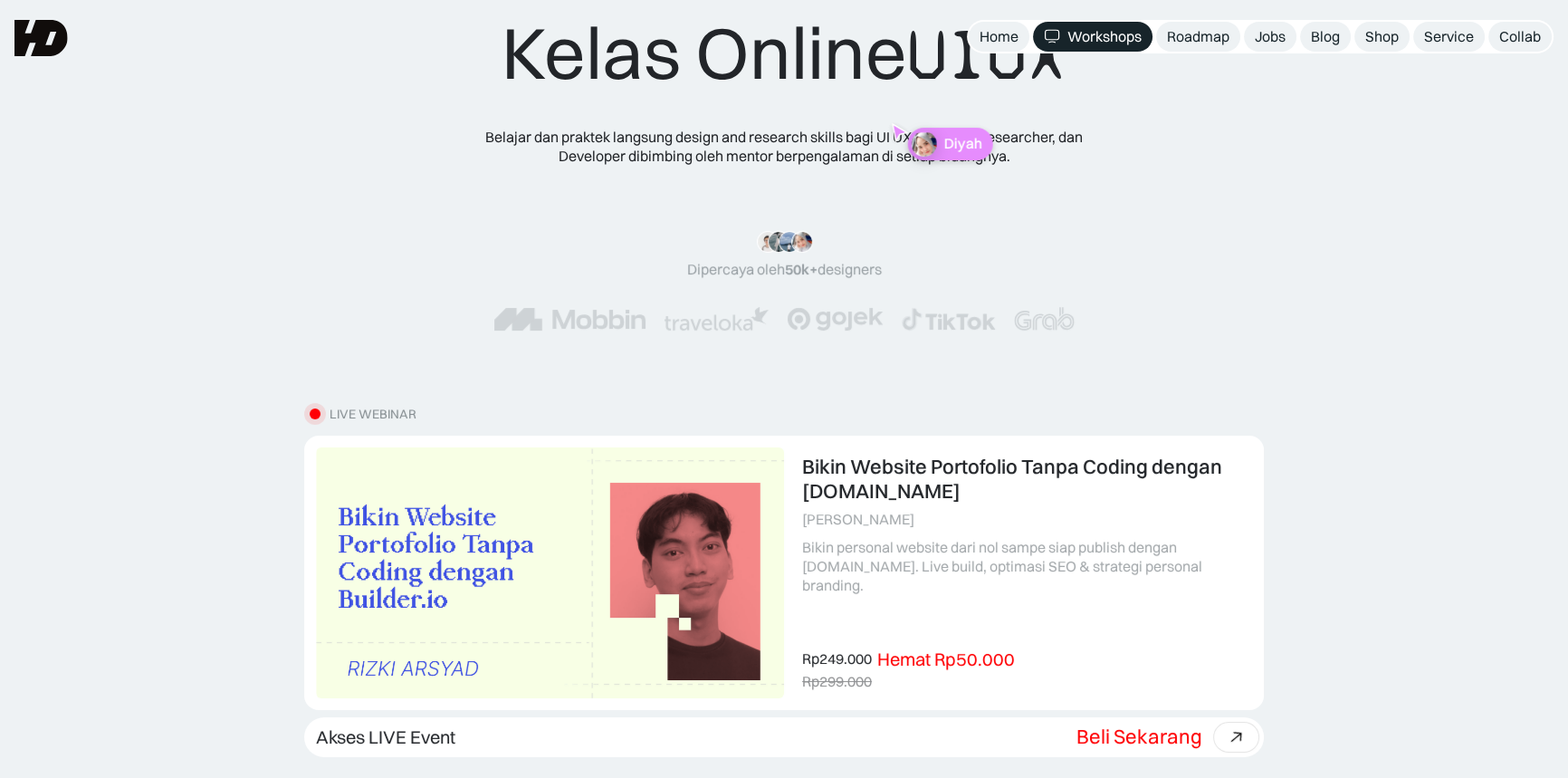
click at [933, 168] on div "Kelas Online UIUX Belajar dan praktek langsung design and research skills bagi …" at bounding box center [784, 188] width 727 height 357
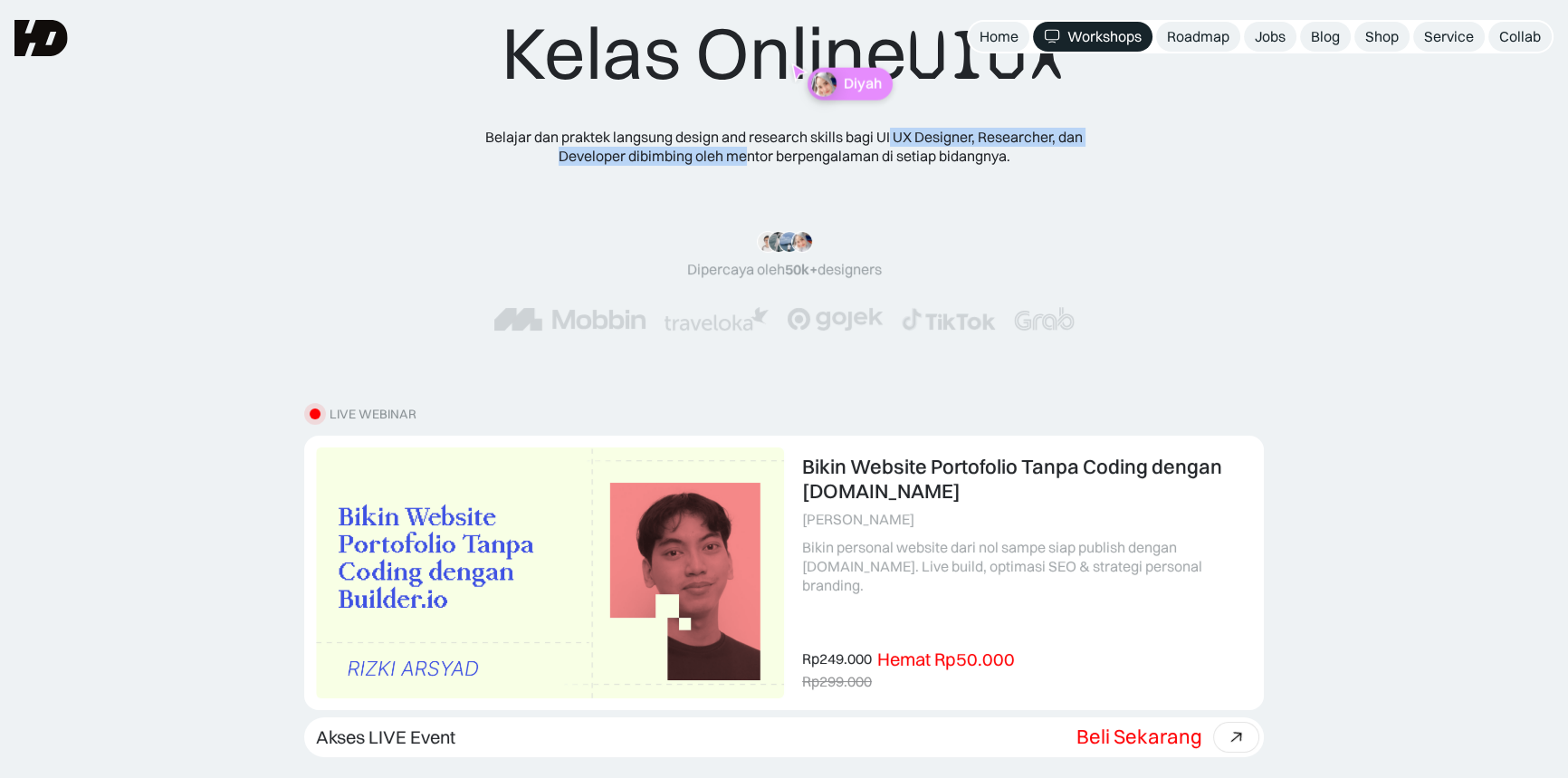
drag, startPoint x: 890, startPoint y: 126, endPoint x: 744, endPoint y: 174, distance: 153.7
click at [744, 174] on div "Kelas Online UIUX Belajar dan praktek langsung design and research skills bagi …" at bounding box center [784, 188] width 727 height 357
drag, startPoint x: 760, startPoint y: 46, endPoint x: 310, endPoint y: 60, distance: 450.2
click at [310, 60] on div "Kelas Online UIUX Belajar dan praktek langsung design and research skills bagi …" at bounding box center [784, 188] width 1424 height 357
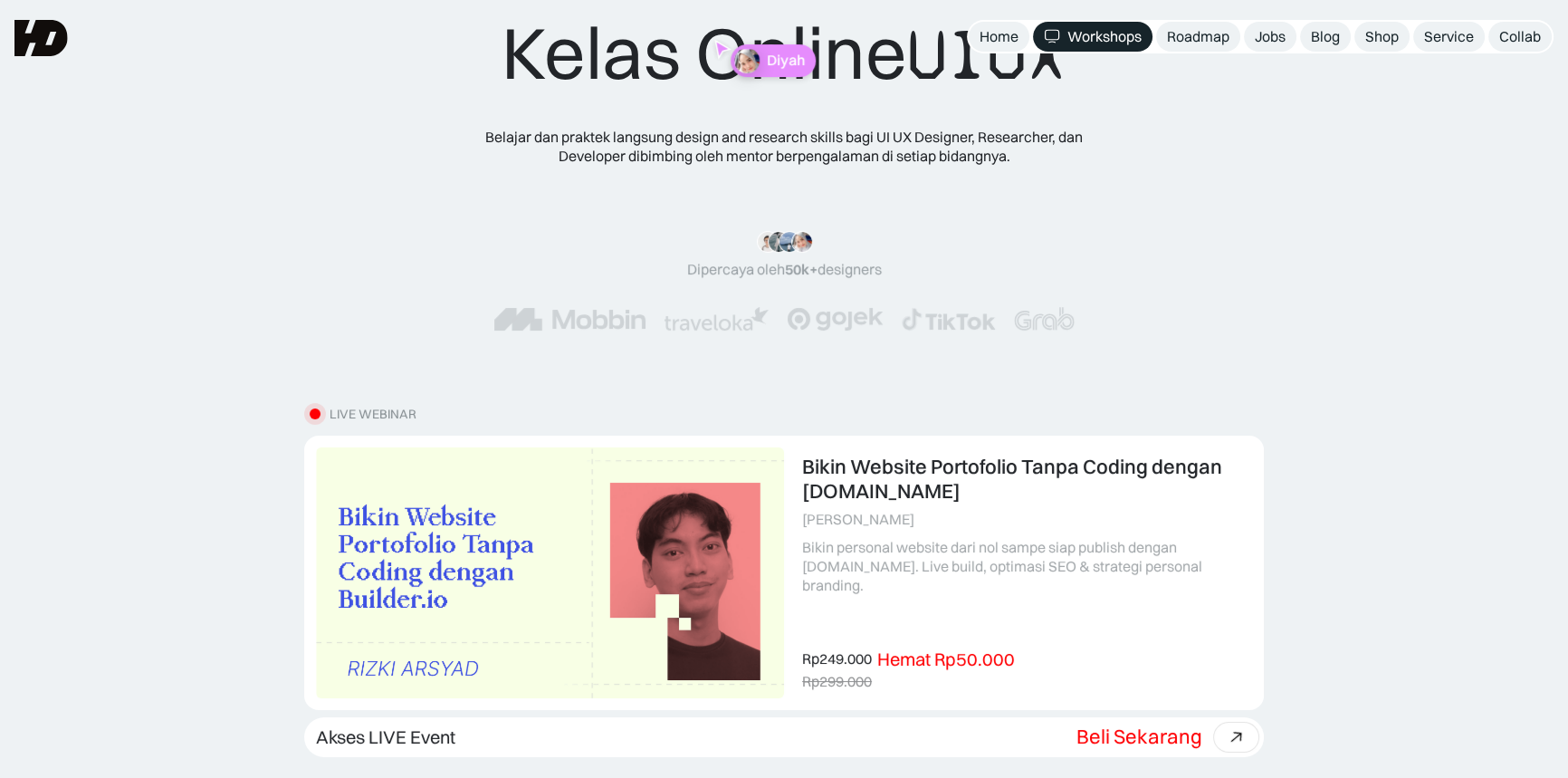
click at [310, 61] on div "Kelas Online UIUX Belajar dan praktek langsung design and research skills bagi …" at bounding box center [784, 188] width 1424 height 357
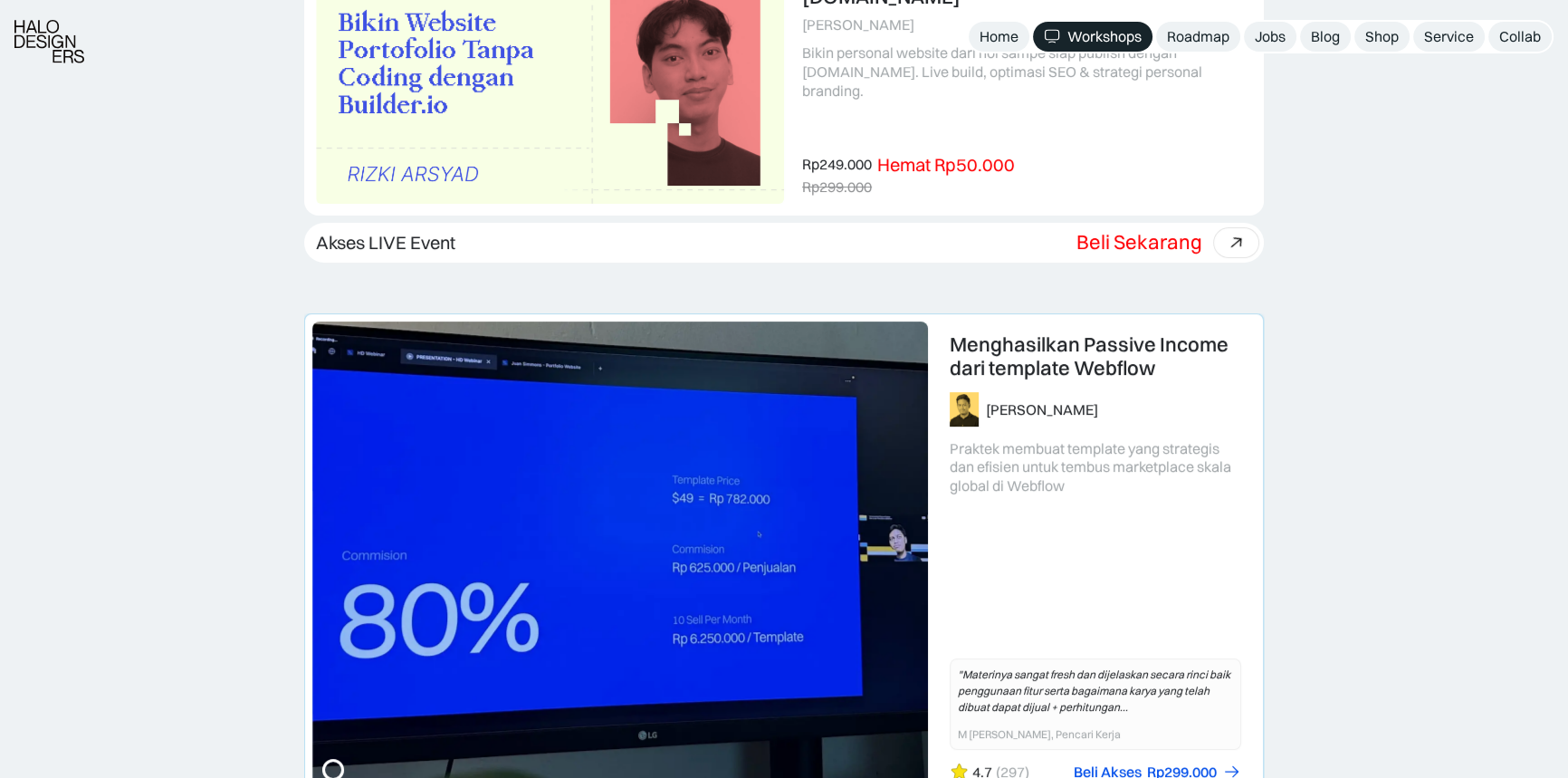
scroll to position [1069, 0]
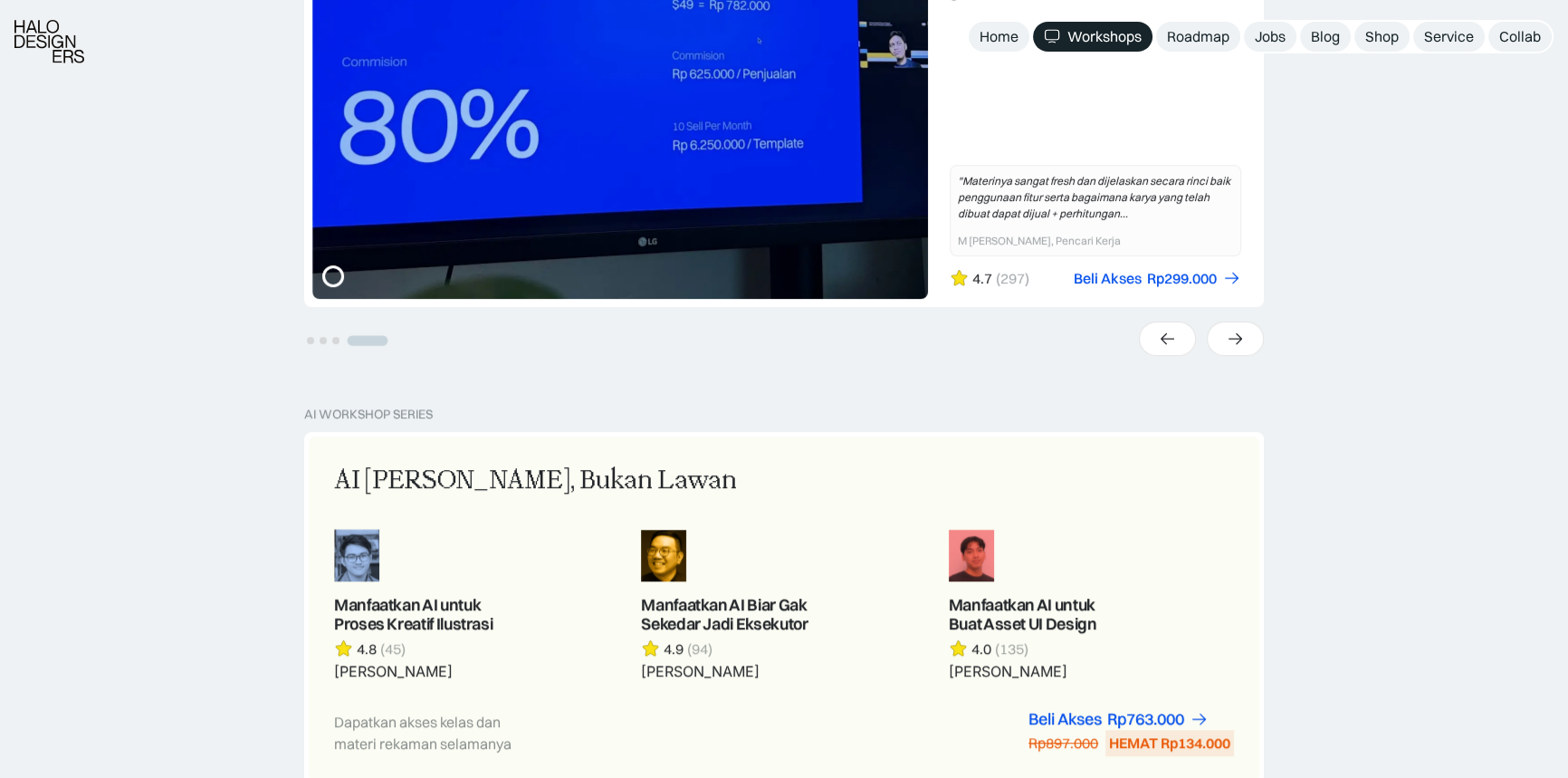
click at [1206, 334] on div at bounding box center [784, 339] width 960 height 35
click at [1215, 334] on div at bounding box center [1235, 339] width 57 height 35
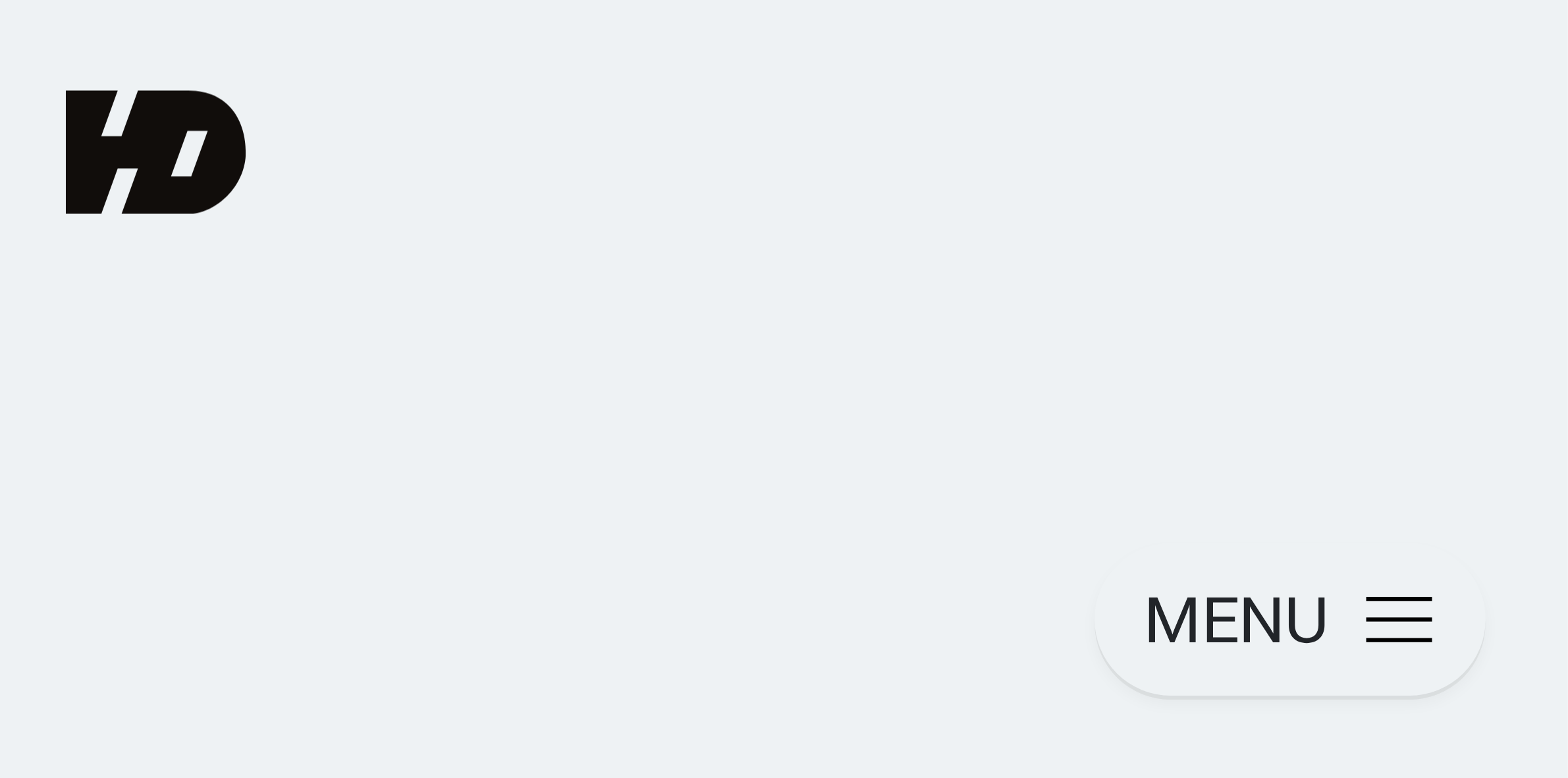
scroll to position [1014, 0]
